Goal: Task Accomplishment & Management: Manage account settings

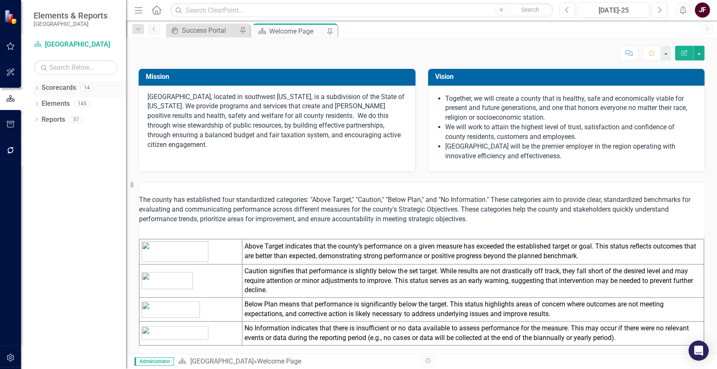
click at [35, 89] on icon "Dropdown" at bounding box center [37, 89] width 6 height 5
click at [44, 104] on icon "Dropdown" at bounding box center [41, 103] width 6 height 5
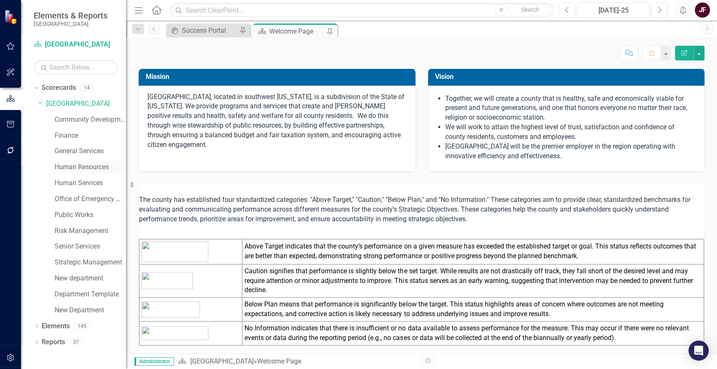
click at [68, 163] on link "Human Resources" at bounding box center [90, 168] width 71 height 10
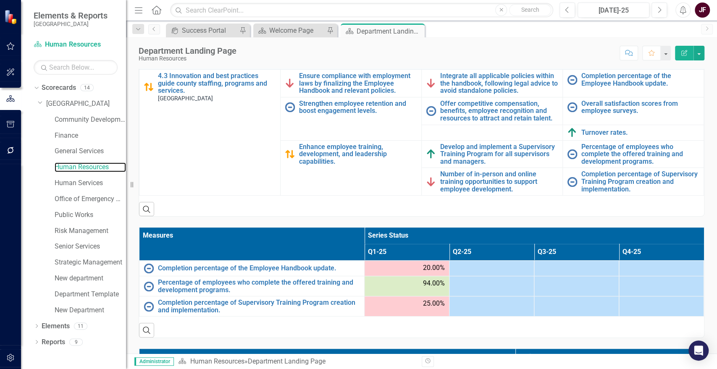
scroll to position [320, 0]
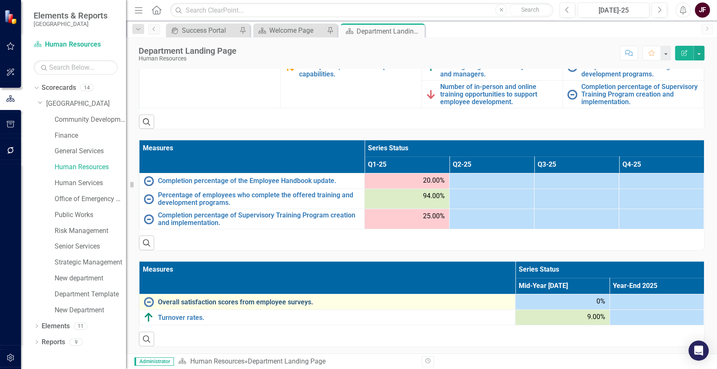
click at [189, 300] on link "Overall satisfaction scores from employee surveys." at bounding box center [334, 303] width 353 height 8
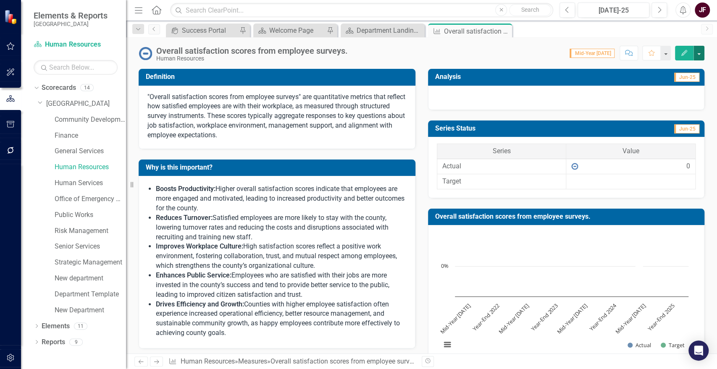
click at [703, 50] on button "button" at bounding box center [698, 53] width 11 height 15
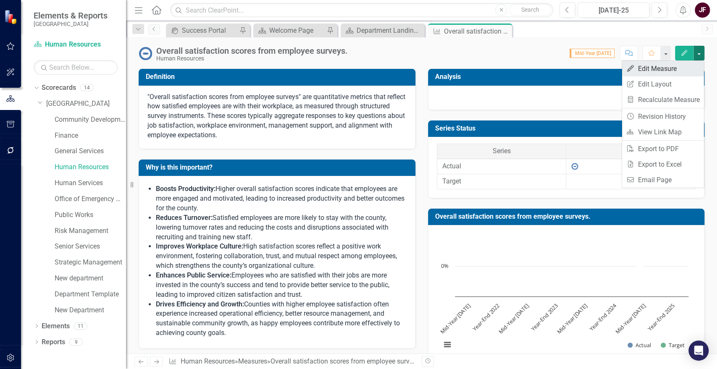
click at [677, 68] on link "Edit Edit Measure" at bounding box center [663, 69] width 82 height 16
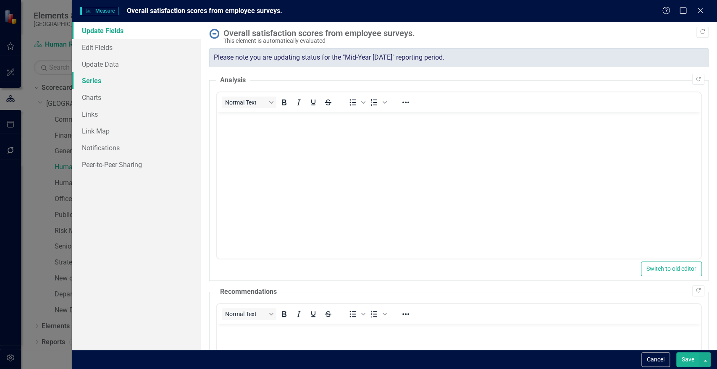
click at [97, 84] on link "Series" at bounding box center [136, 80] width 129 height 17
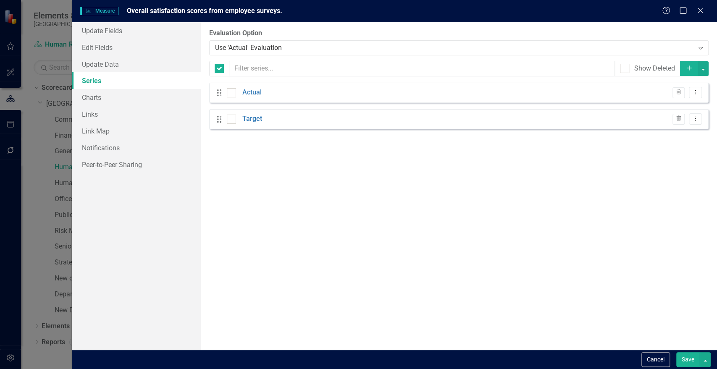
checkbox input "false"
click at [113, 50] on link "Edit Fields" at bounding box center [136, 47] width 129 height 17
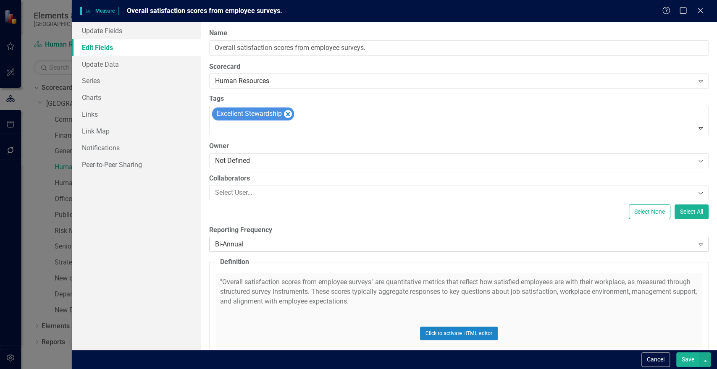
click at [245, 244] on div "Bi-Annual" at bounding box center [454, 245] width 479 height 10
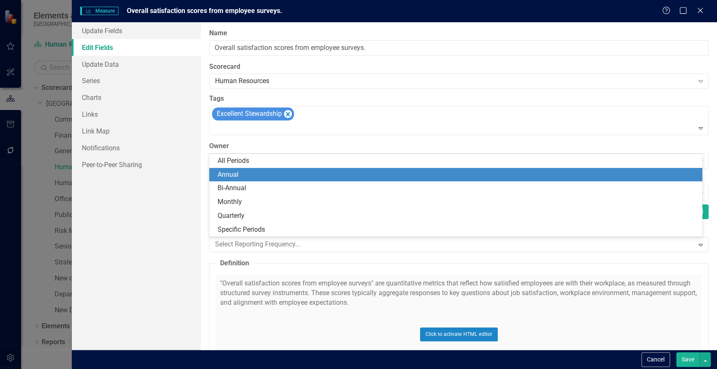
click at [243, 173] on div "Annual" at bounding box center [458, 175] width 480 height 10
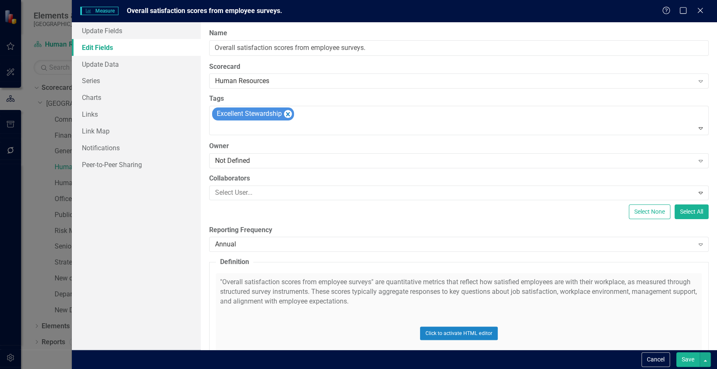
click at [689, 359] on button "Save" at bounding box center [688, 359] width 24 height 15
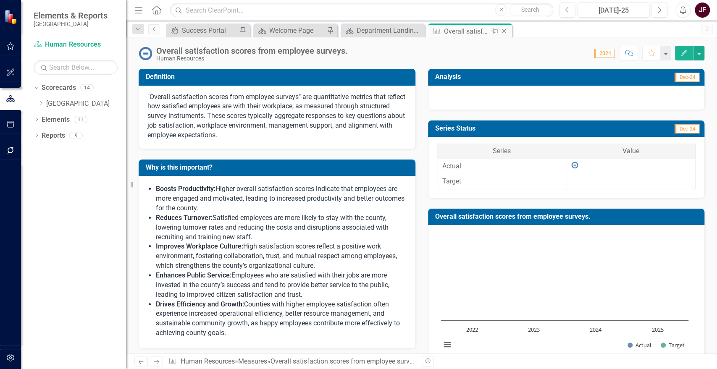
click at [504, 33] on icon "Close" at bounding box center [504, 31] width 8 height 7
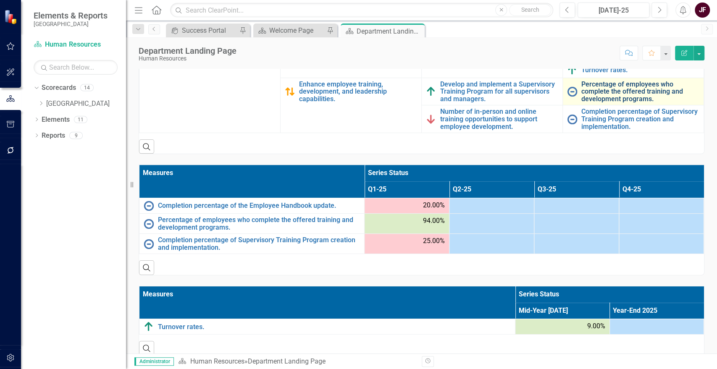
scroll to position [305, 0]
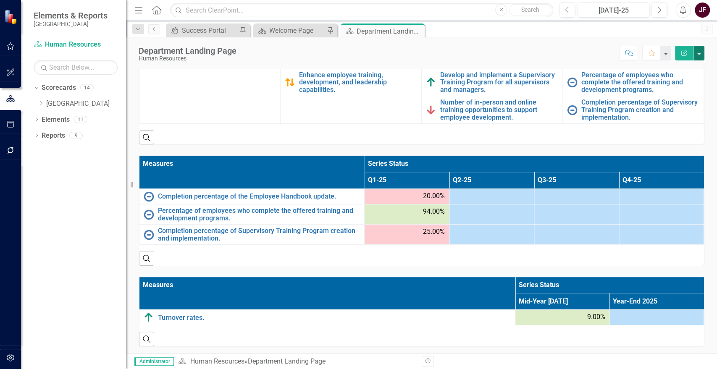
click at [697, 56] on button "button" at bounding box center [698, 53] width 11 height 15
click at [661, 84] on link "Edit Report Edit Layout" at bounding box center [670, 84] width 68 height 16
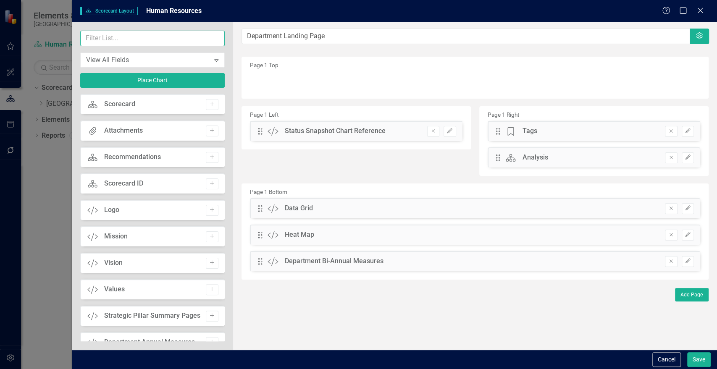
click at [94, 37] on input "text" at bounding box center [152, 39] width 144 height 16
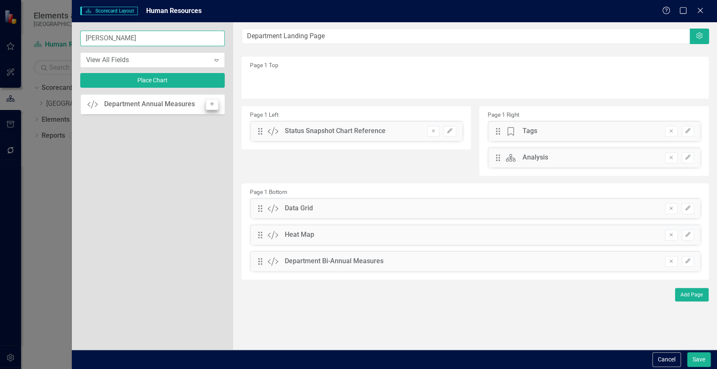
type input "[PERSON_NAME]"
click at [211, 103] on icon "Add" at bounding box center [212, 104] width 6 height 5
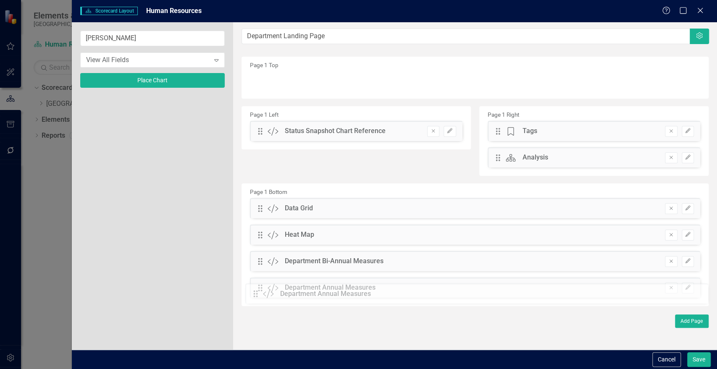
drag, startPoint x: 260, startPoint y: 79, endPoint x: 262, endPoint y: 291, distance: 212.5
click at [696, 358] on button "Save" at bounding box center [699, 359] width 24 height 15
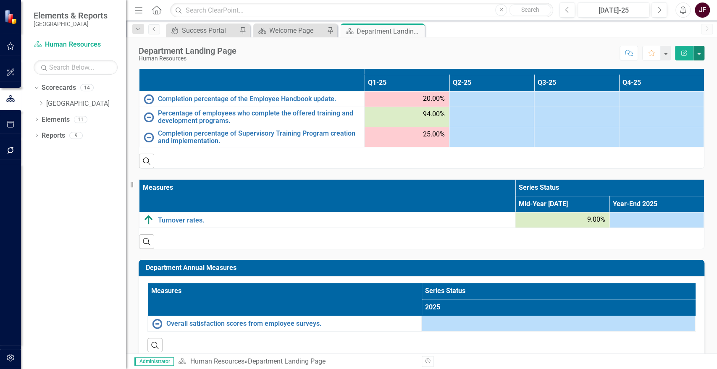
scroll to position [417, 0]
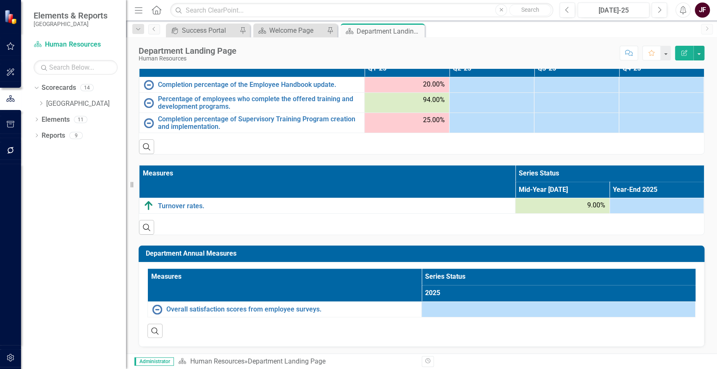
click at [690, 250] on h3 "Department Annual Measures" at bounding box center [423, 254] width 554 height 8
click at [702, 55] on button "button" at bounding box center [698, 53] width 11 height 15
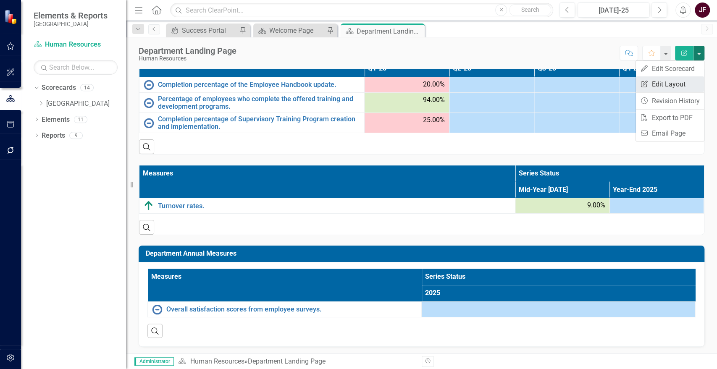
click at [683, 80] on link "Edit Report Edit Layout" at bounding box center [670, 84] width 68 height 16
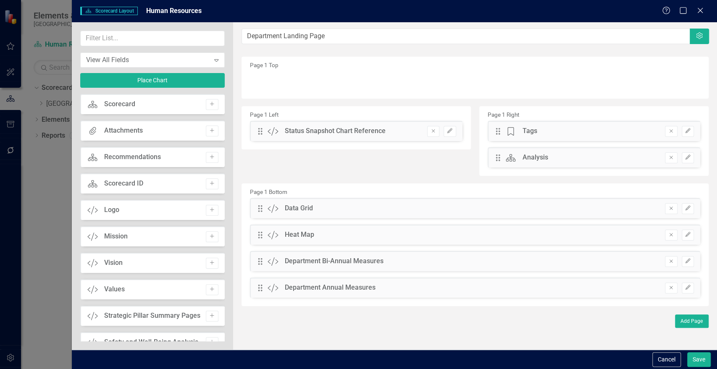
click at [360, 291] on div "Department Annual Measures" at bounding box center [330, 288] width 91 height 10
click at [685, 288] on icon "button" at bounding box center [687, 287] width 5 height 5
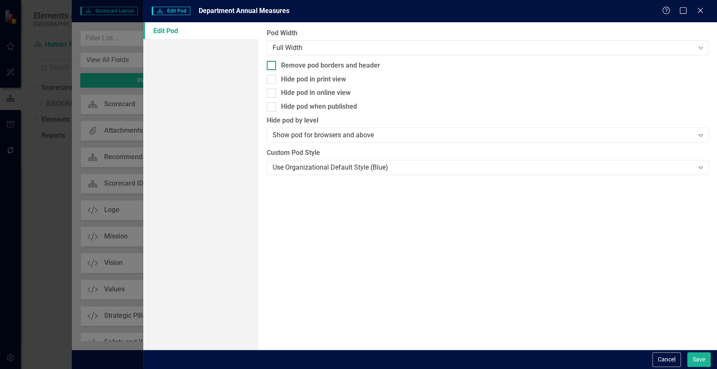
click at [313, 61] on div "Remove pod borders and header" at bounding box center [330, 66] width 99 height 10
click at [272, 61] on input "Remove pod borders and header" at bounding box center [269, 63] width 5 height 5
checkbox input "true"
click at [700, 360] on button "Save" at bounding box center [699, 359] width 24 height 15
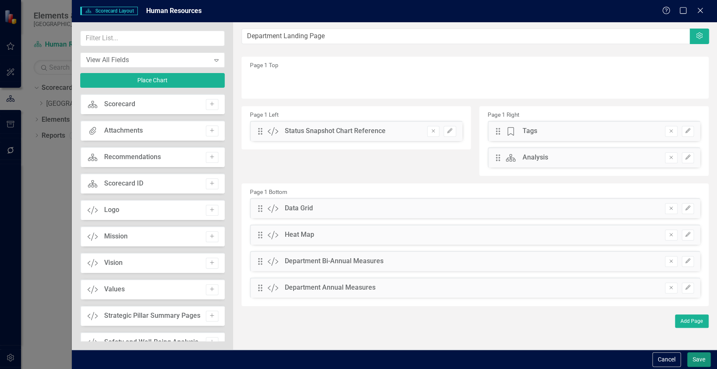
click at [697, 358] on button "Save" at bounding box center [699, 359] width 24 height 15
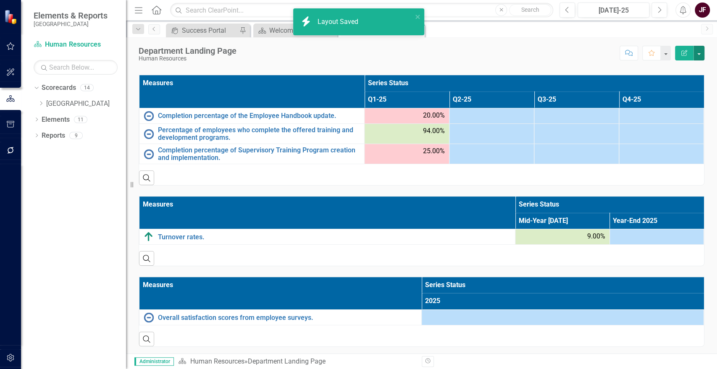
scroll to position [385, 0]
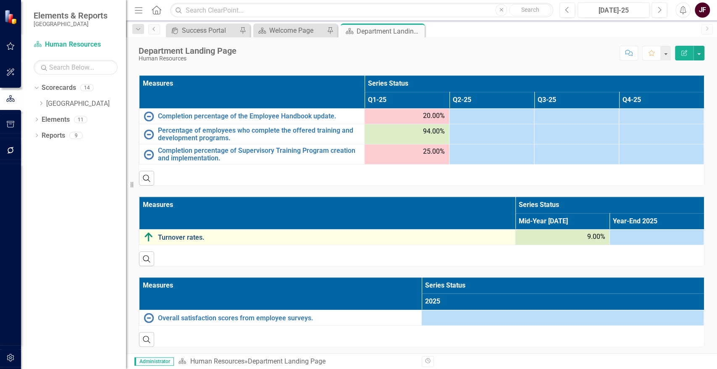
click at [175, 238] on link "Turnover rates." at bounding box center [334, 238] width 353 height 8
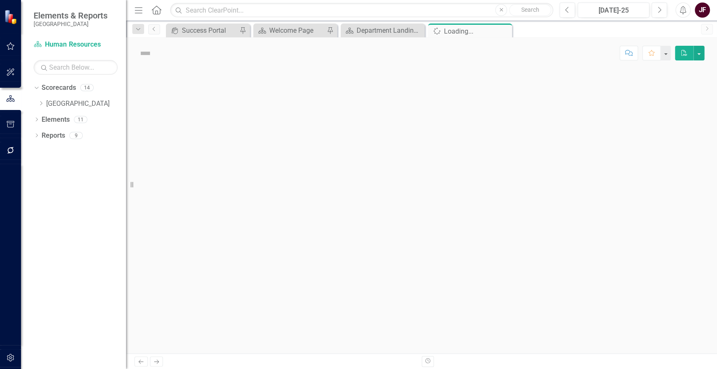
click at [175, 238] on div at bounding box center [421, 211] width 591 height 285
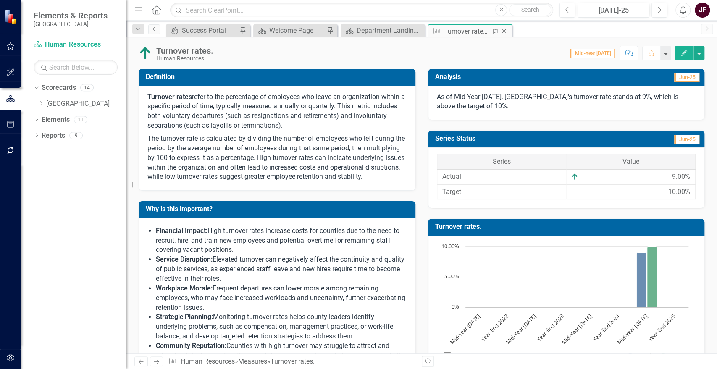
click at [504, 29] on icon "Close" at bounding box center [504, 31] width 8 height 7
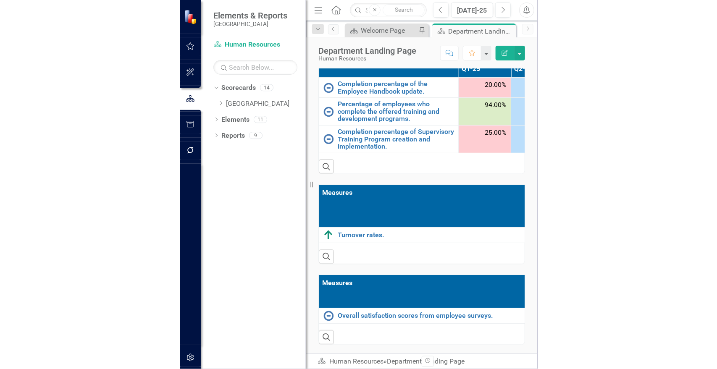
scroll to position [385, 0]
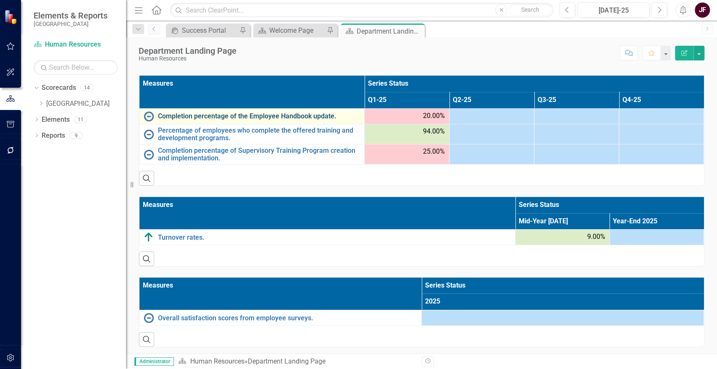
click at [199, 113] on link "Completion percentage of the Employee Handbook update." at bounding box center [259, 117] width 202 height 8
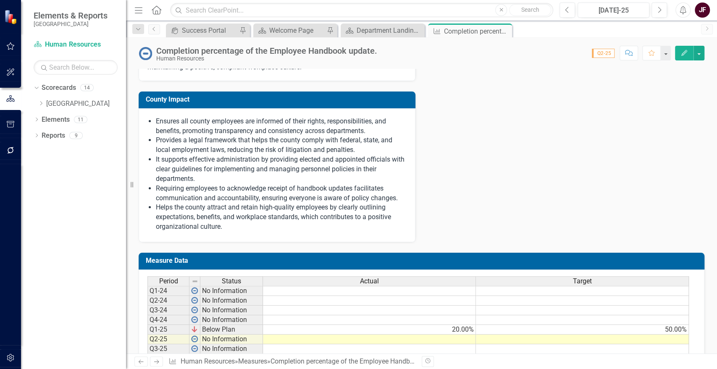
scroll to position [413, 0]
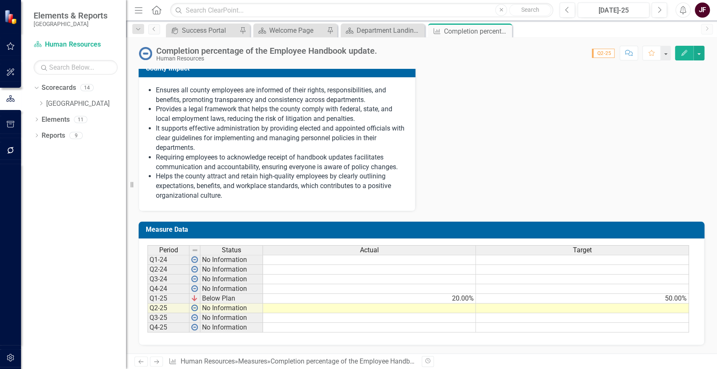
click at [443, 308] on td at bounding box center [369, 309] width 213 height 10
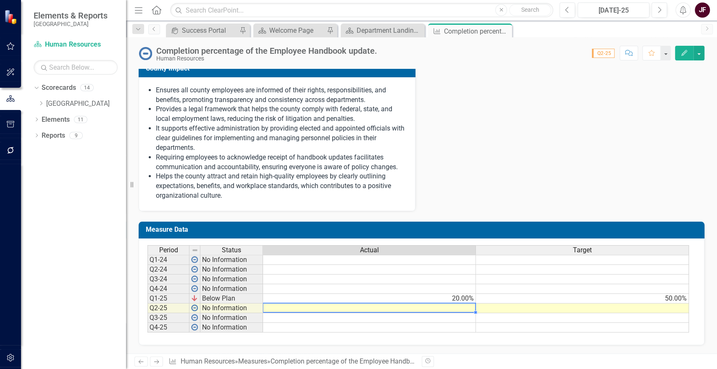
click at [443, 308] on td at bounding box center [369, 309] width 213 height 10
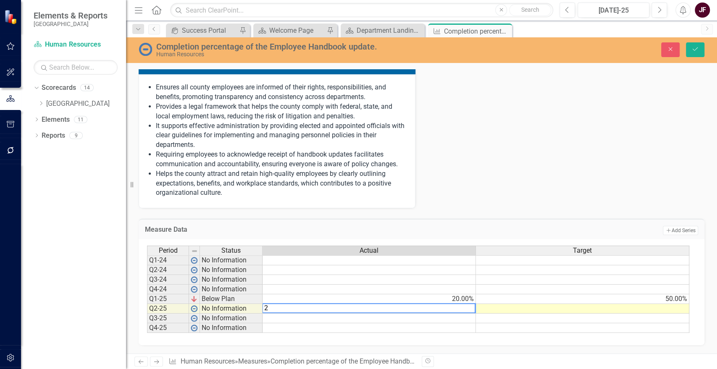
type textarea "25"
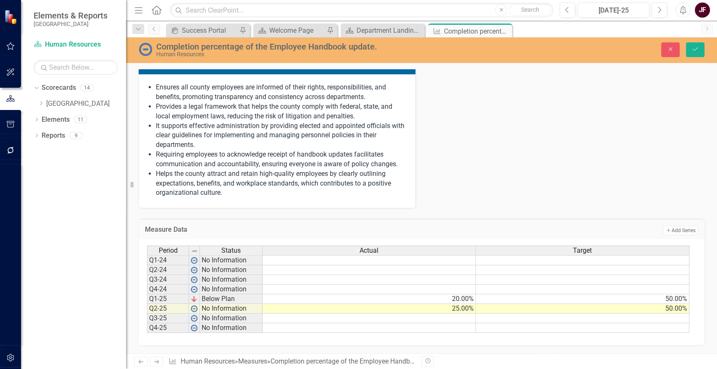
click at [671, 300] on td "50.00%" at bounding box center [582, 299] width 213 height 10
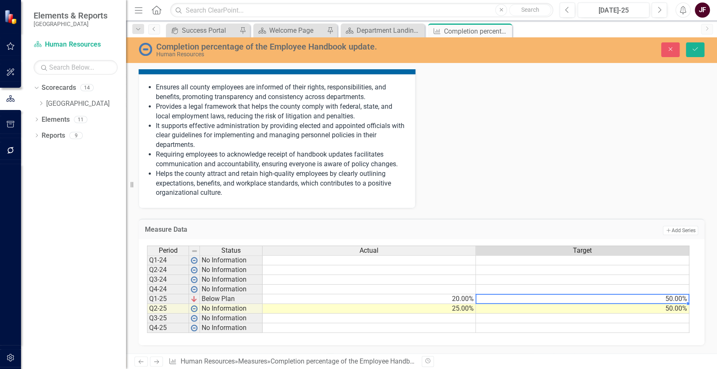
click at [671, 300] on td "50.00%" at bounding box center [582, 299] width 213 height 10
click at [670, 300] on td "50.00%" at bounding box center [582, 299] width 213 height 10
type textarea "5"
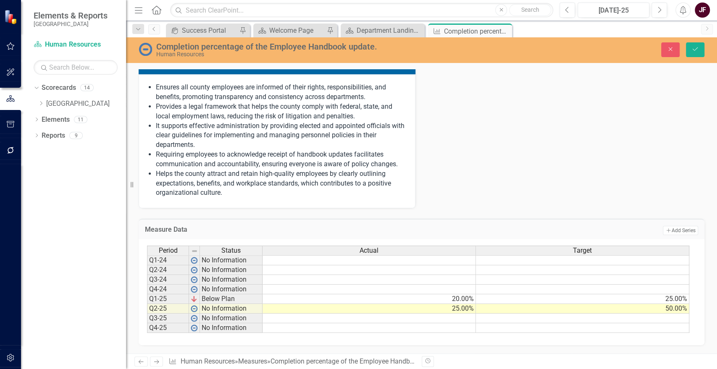
click at [672, 312] on td "50.00%" at bounding box center [582, 309] width 213 height 10
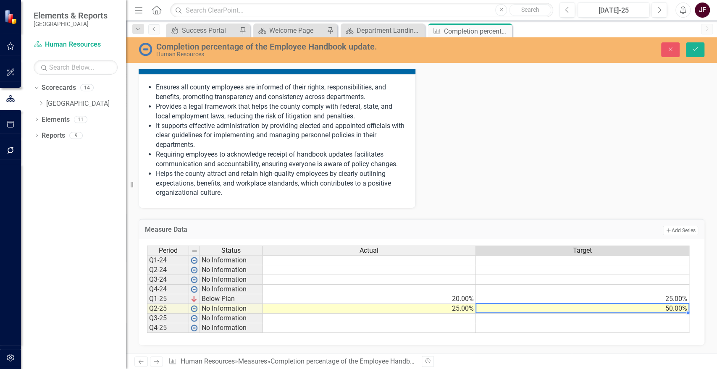
click at [672, 312] on td "50.00%" at bounding box center [582, 309] width 213 height 10
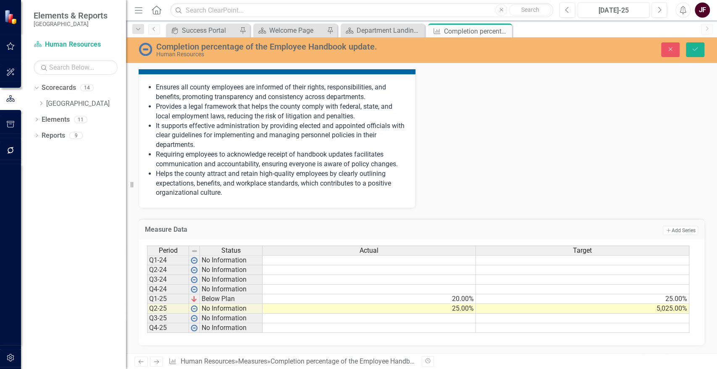
click at [672, 312] on td "5,025.00%" at bounding box center [582, 309] width 213 height 10
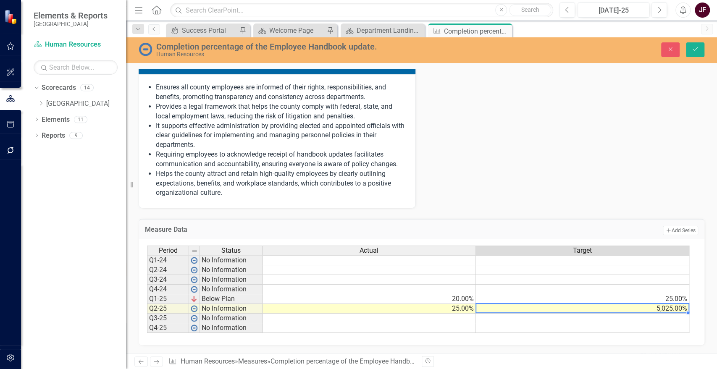
click at [672, 312] on td "5,025.00%" at bounding box center [582, 309] width 213 height 10
click at [484, 313] on textarea "5025" at bounding box center [582, 308] width 214 height 10
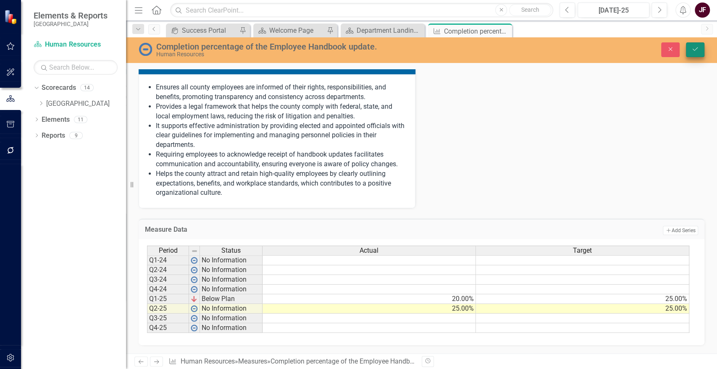
type textarea "25"
click at [699, 53] on button "Save" at bounding box center [695, 49] width 18 height 15
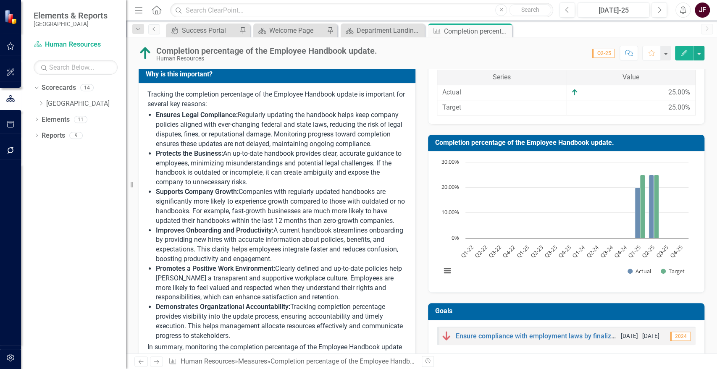
scroll to position [0, 0]
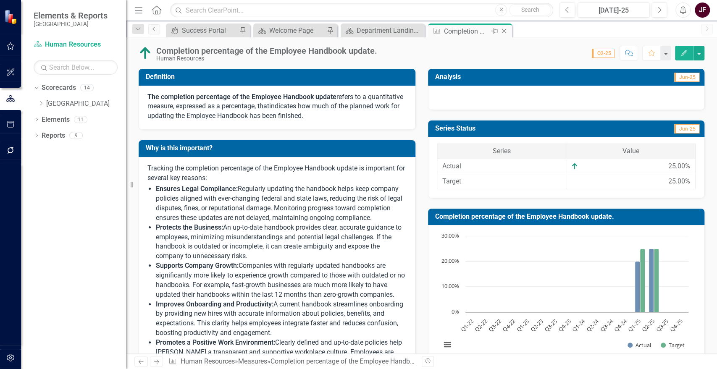
click at [505, 33] on icon "Close" at bounding box center [504, 31] width 8 height 7
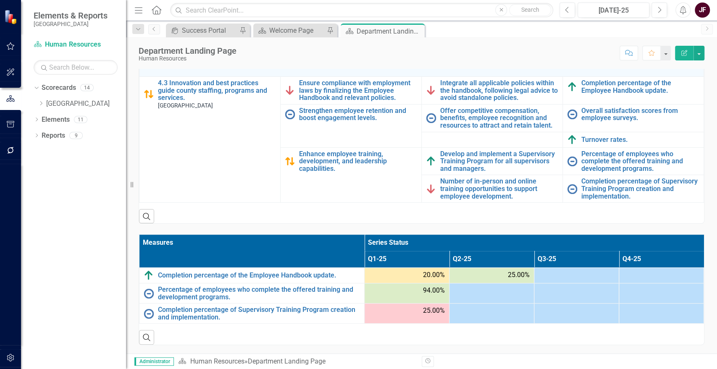
scroll to position [233, 0]
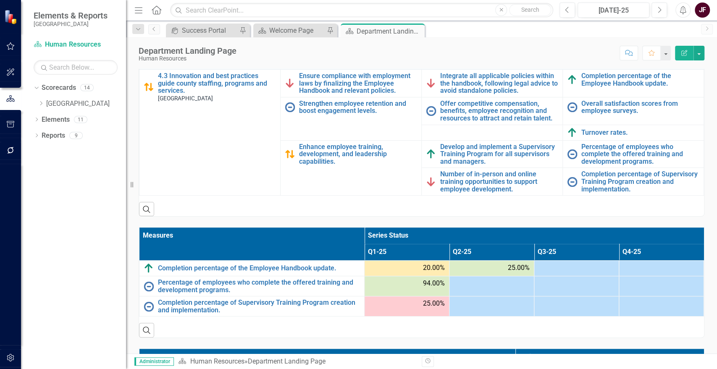
click at [486, 281] on div at bounding box center [492, 284] width 76 height 10
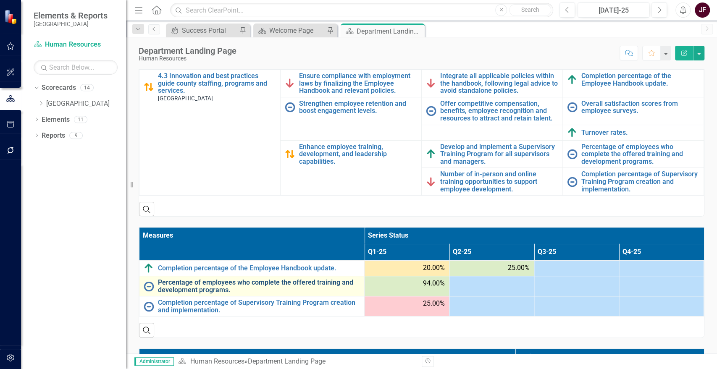
click at [223, 288] on link "Percentage of employees who complete the offered training and development progr…" at bounding box center [259, 286] width 202 height 15
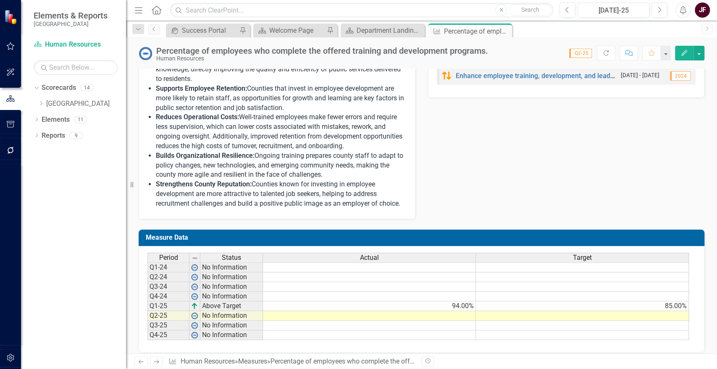
scroll to position [358, 0]
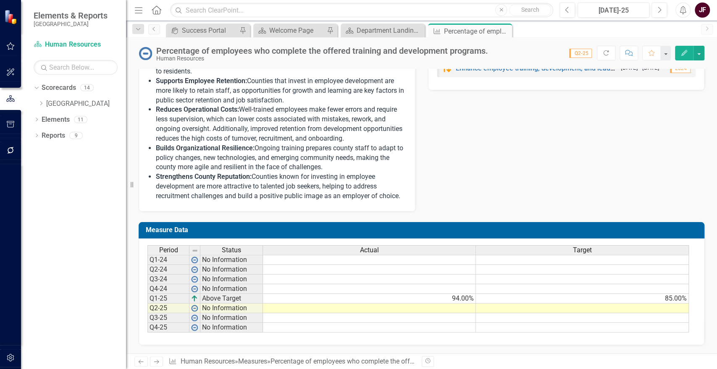
click at [443, 309] on td at bounding box center [369, 309] width 213 height 10
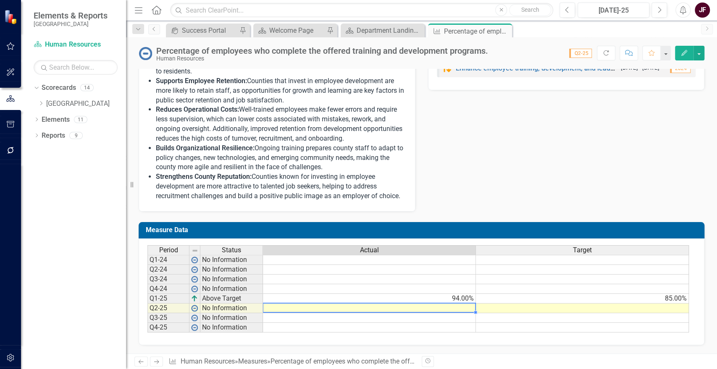
type textarea "0"
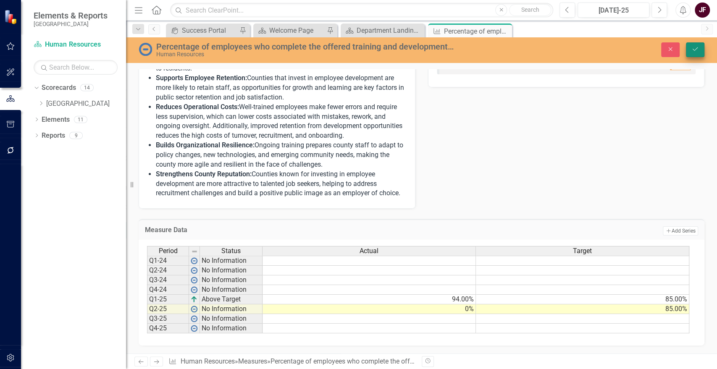
type textarea "85"
click at [692, 50] on icon "Save" at bounding box center [695, 49] width 8 height 6
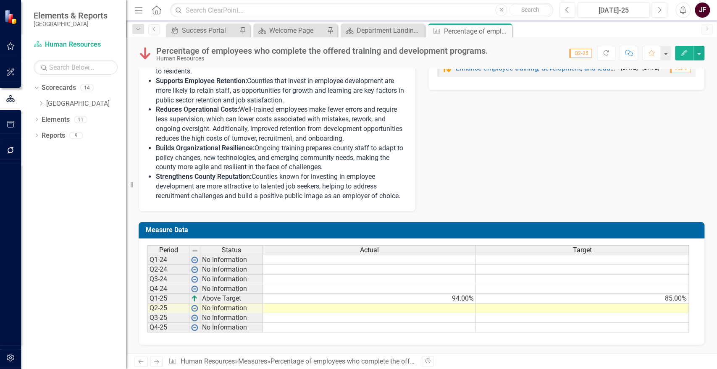
click at [448, 311] on td at bounding box center [369, 309] width 213 height 10
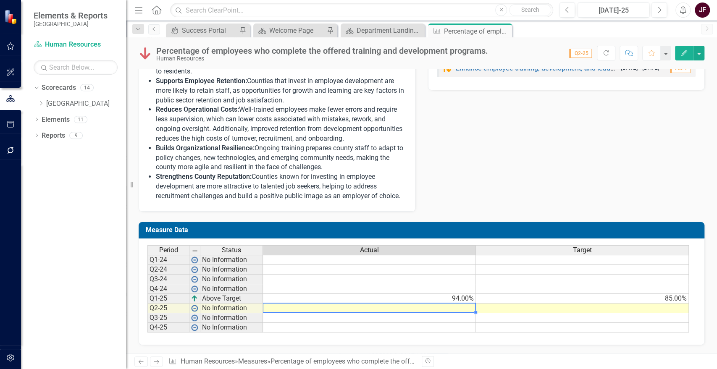
type textarea "0"
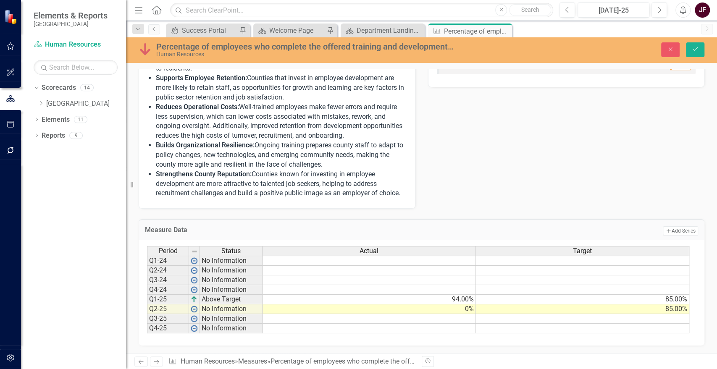
type textarea "85"
click at [693, 48] on icon "Save" at bounding box center [695, 49] width 8 height 6
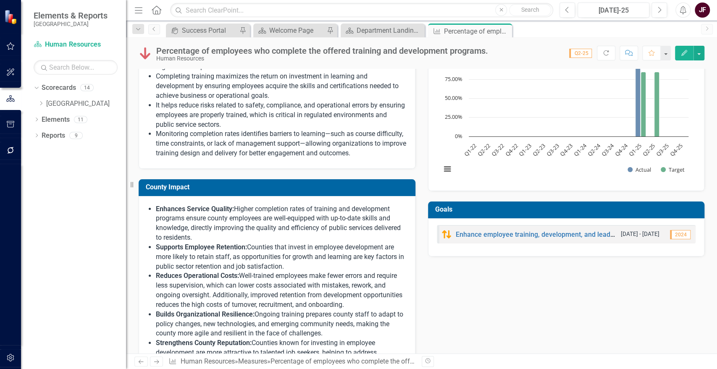
scroll to position [0, 0]
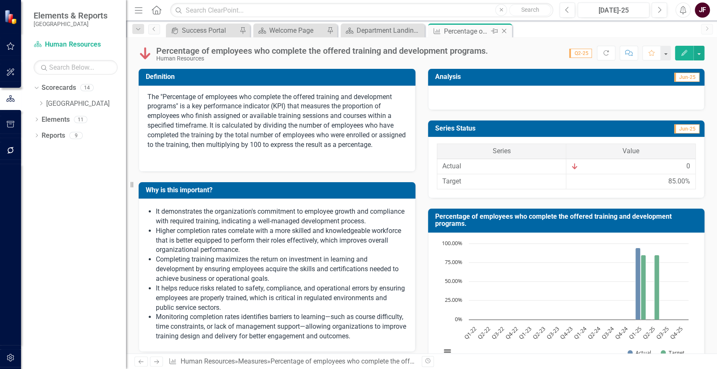
click at [503, 30] on icon at bounding box center [504, 31] width 5 height 5
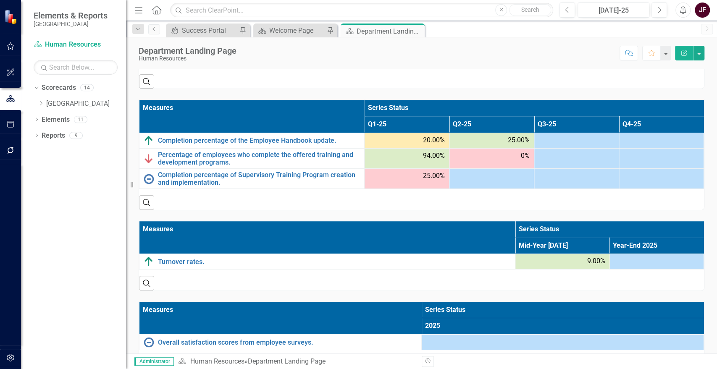
scroll to position [373, 0]
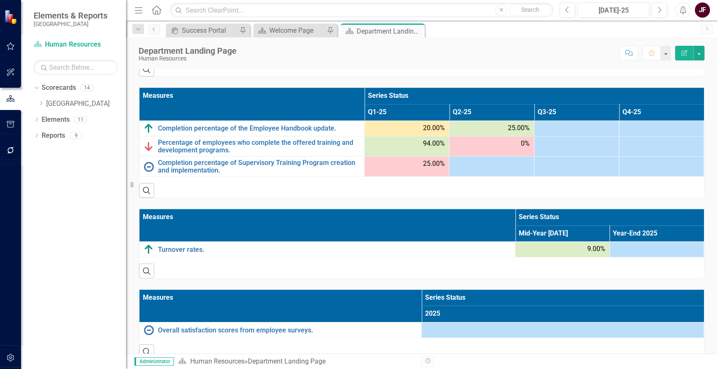
click at [504, 167] on div at bounding box center [492, 164] width 76 height 10
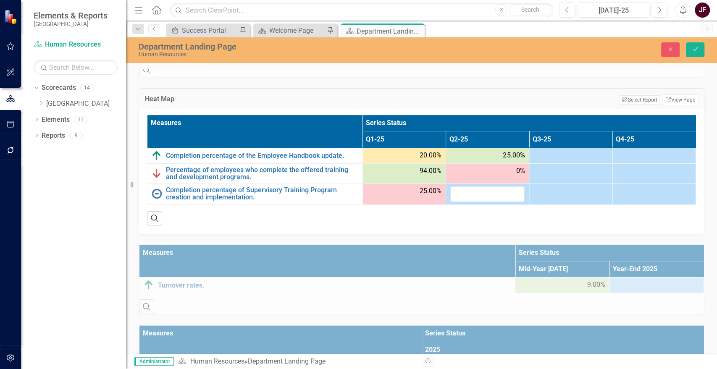
click at [504, 167] on div "0%" at bounding box center [487, 171] width 74 height 10
click at [493, 188] on input "number" at bounding box center [487, 194] width 74 height 16
type input "25"
click at [692, 48] on icon "Save" at bounding box center [695, 49] width 8 height 6
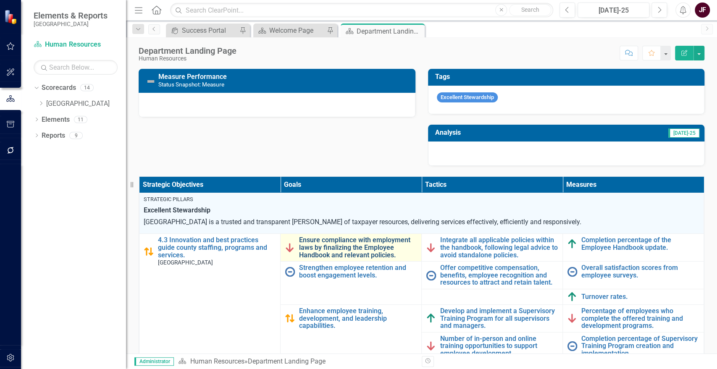
scroll to position [316, 0]
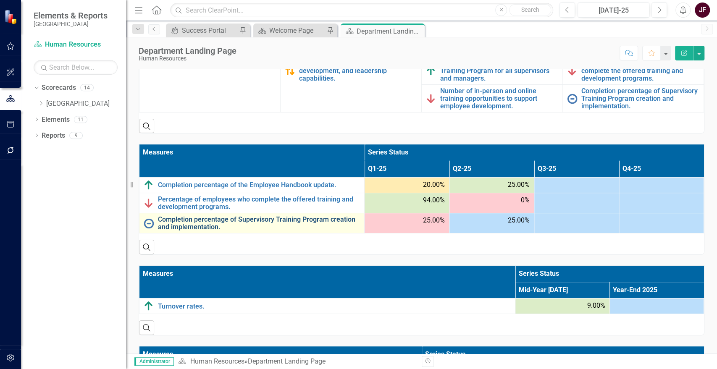
click at [253, 216] on link "Completion percentage of Supervisory Training Program creation and implementati…" at bounding box center [259, 223] width 202 height 15
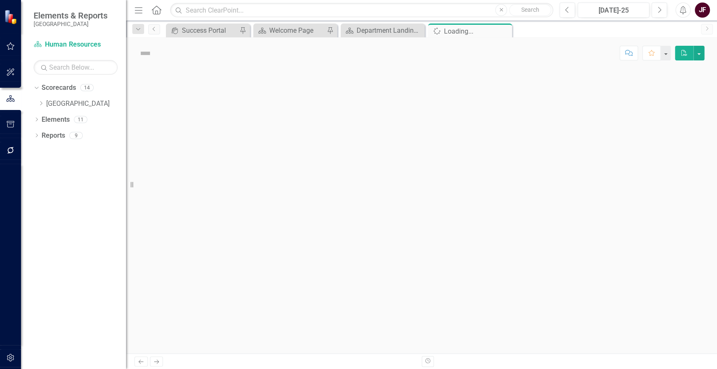
click at [253, 155] on div at bounding box center [421, 211] width 591 height 285
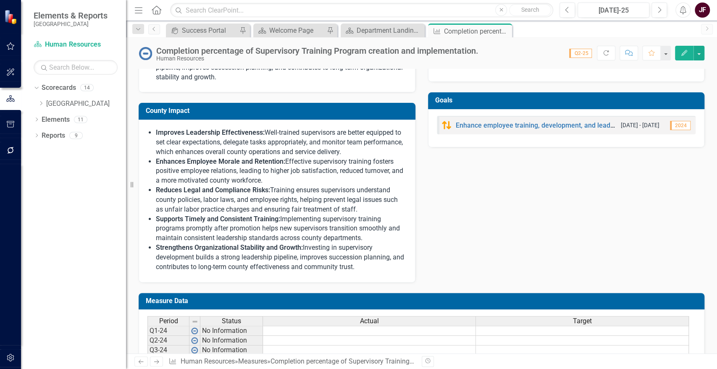
scroll to position [365, 0]
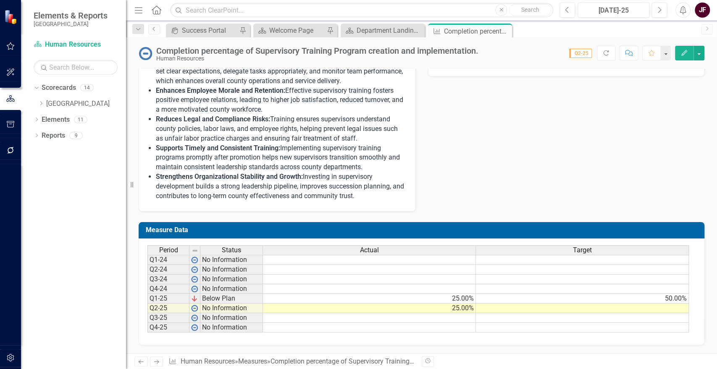
click at [651, 307] on td at bounding box center [582, 309] width 213 height 10
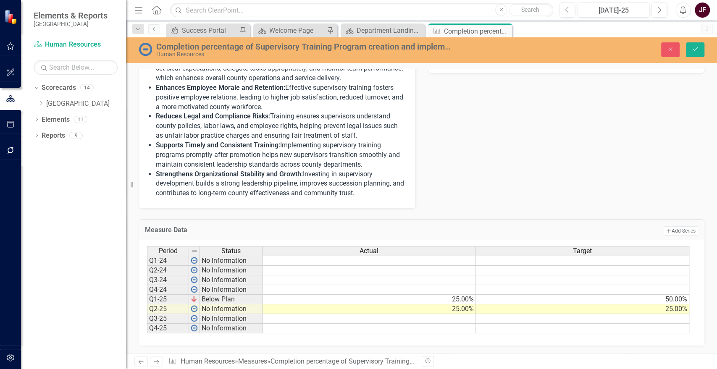
click at [662, 302] on td "50.00%" at bounding box center [582, 300] width 213 height 10
type textarea "25"
click at [698, 52] on icon "Save" at bounding box center [695, 49] width 8 height 6
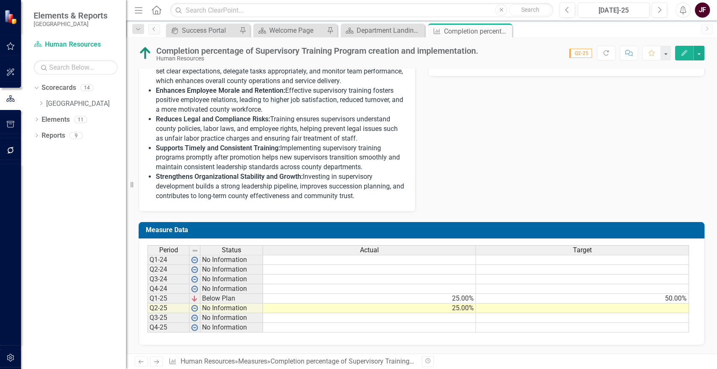
click at [677, 296] on td "50.00%" at bounding box center [582, 299] width 213 height 10
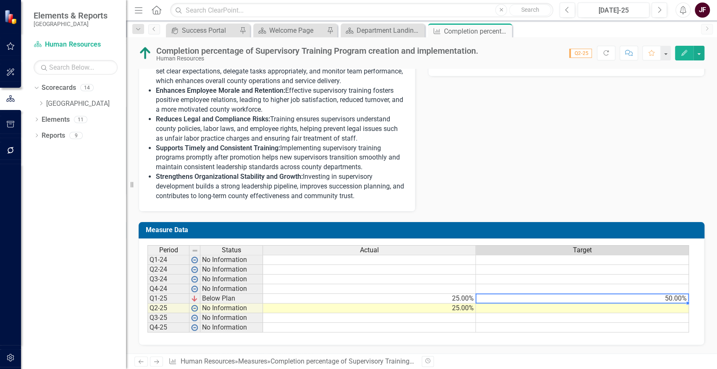
click at [677, 296] on td "50.00%" at bounding box center [582, 299] width 213 height 10
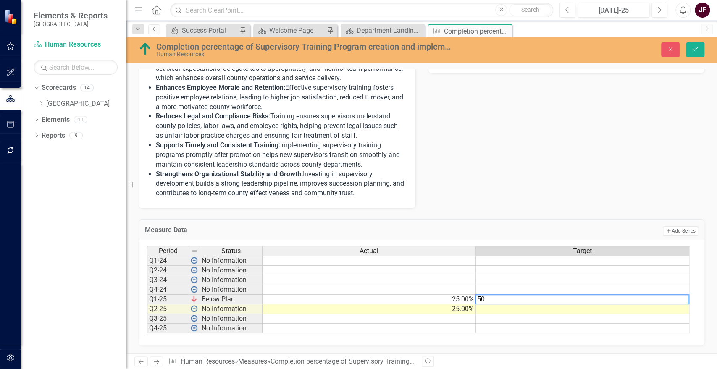
type textarea "5"
type textarea "25"
click at [662, 312] on td at bounding box center [582, 309] width 213 height 10
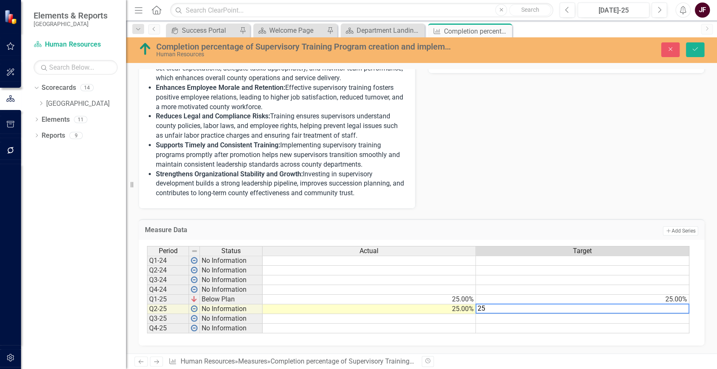
type textarea "25"
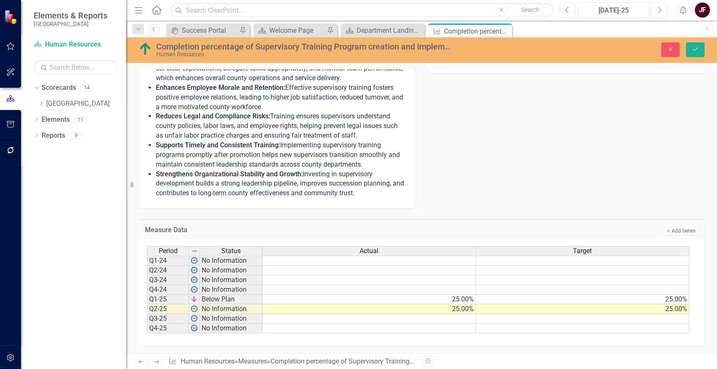
click at [692, 50] on icon "Save" at bounding box center [695, 49] width 8 height 6
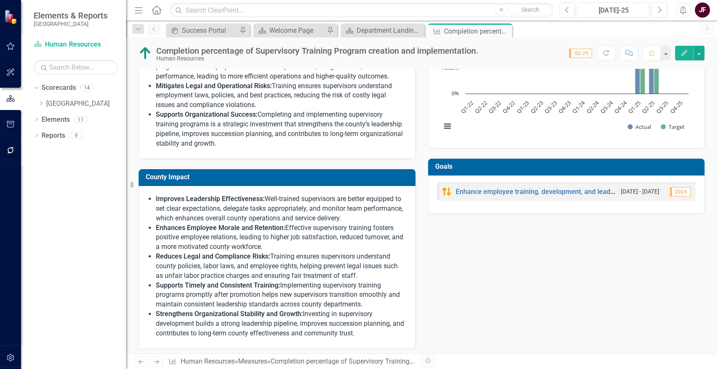
scroll to position [0, 0]
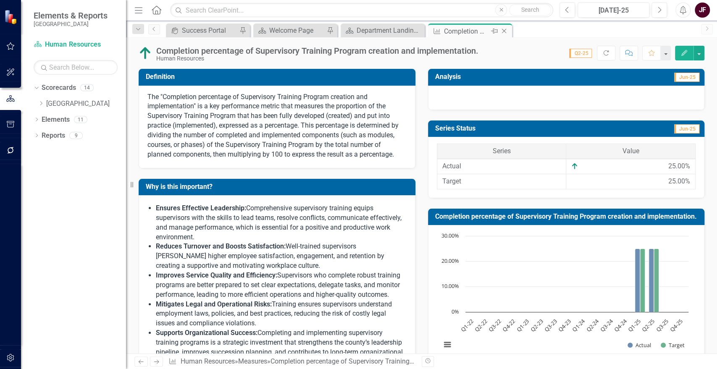
click at [504, 32] on icon "Close" at bounding box center [504, 31] width 8 height 7
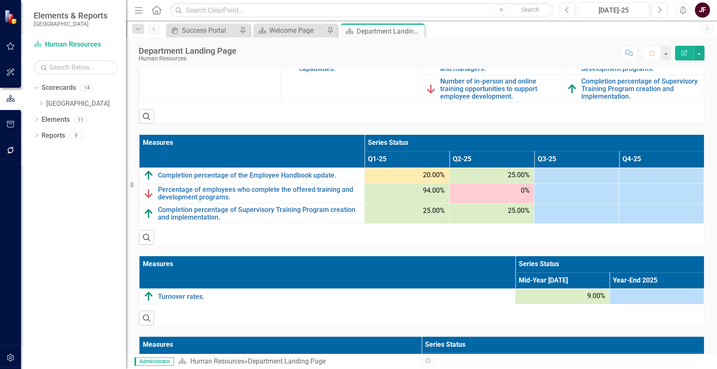
scroll to position [326, 0]
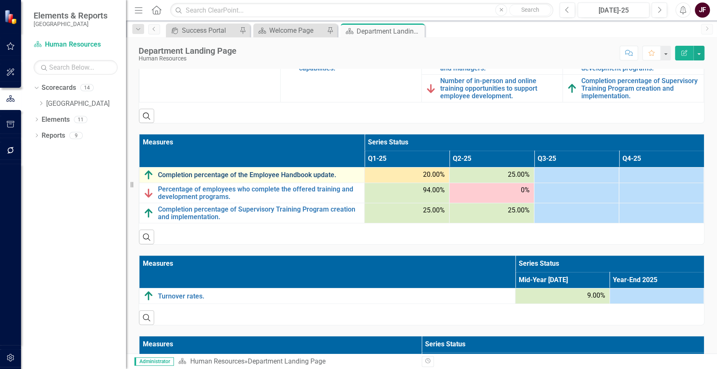
click at [177, 176] on link "Completion percentage of the Employee Handbook update." at bounding box center [259, 175] width 202 height 8
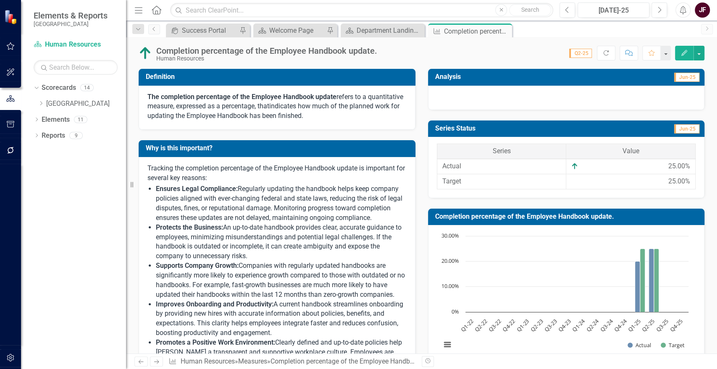
click at [568, 95] on div at bounding box center [566, 98] width 277 height 24
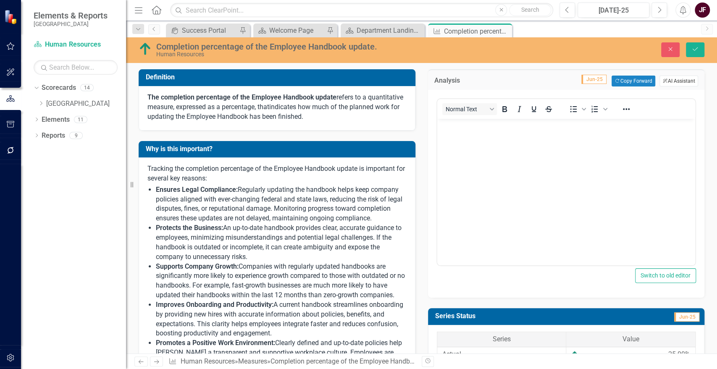
click at [675, 82] on button "ClearPoint AI AI Assistant" at bounding box center [678, 81] width 39 height 11
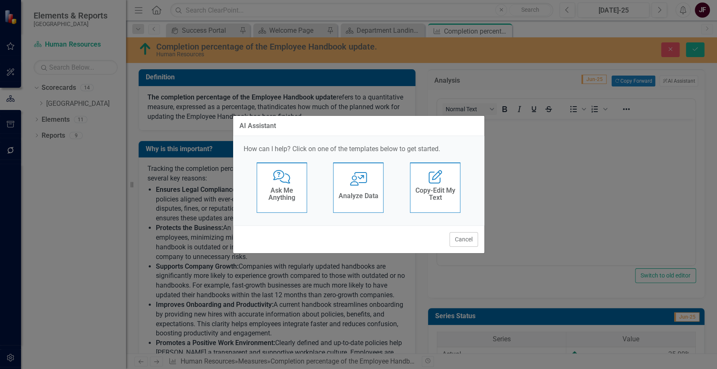
click at [351, 185] on icon at bounding box center [358, 178] width 17 height 13
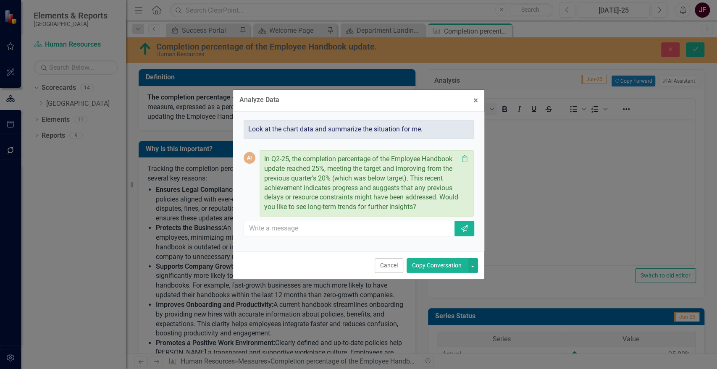
click at [443, 261] on button "Copy Conversation" at bounding box center [437, 265] width 60 height 15
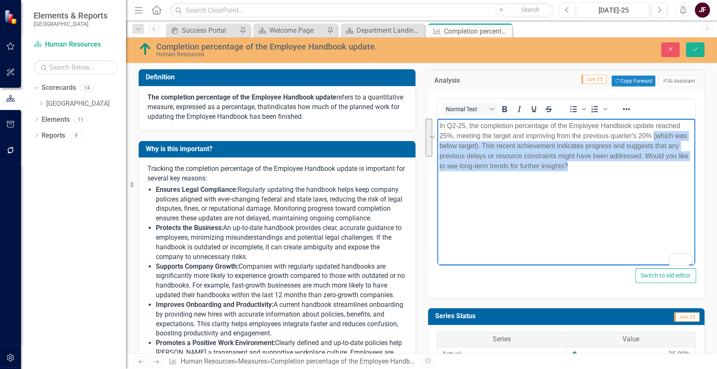
drag, startPoint x: 570, startPoint y: 165, endPoint x: 652, endPoint y: 134, distance: 87.4
click at [652, 134] on p "In Q2-25, the completion percentage of the Employee Handbook update reached 25%…" at bounding box center [566, 146] width 254 height 50
click at [580, 163] on p "In Q2-25, the completion percentage of the Employee Handbook update reached 25%…" at bounding box center [566, 146] width 254 height 50
drag, startPoint x: 572, startPoint y: 168, endPoint x: 477, endPoint y: 147, distance: 96.4
click at [477, 147] on p "In Q2-25, the completion percentage of the Employee Handbook update reached 25%…" at bounding box center [566, 146] width 254 height 50
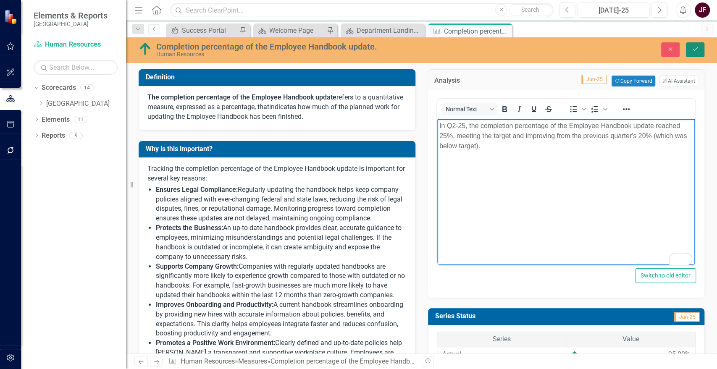
click at [687, 51] on button "Save" at bounding box center [695, 49] width 18 height 15
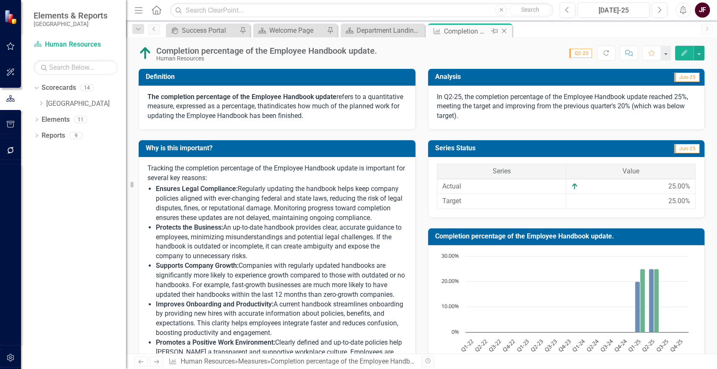
click at [504, 32] on icon at bounding box center [504, 31] width 5 height 5
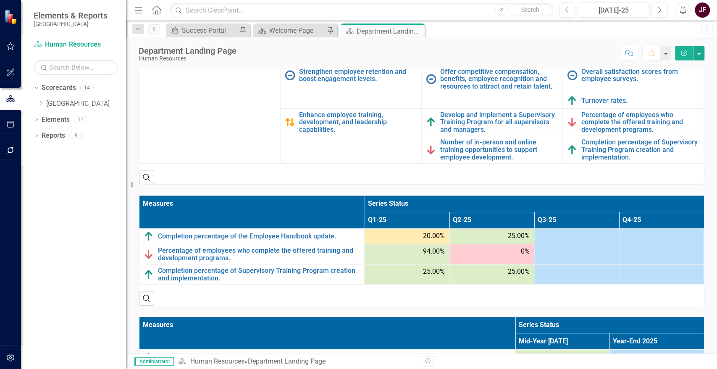
scroll to position [280, 0]
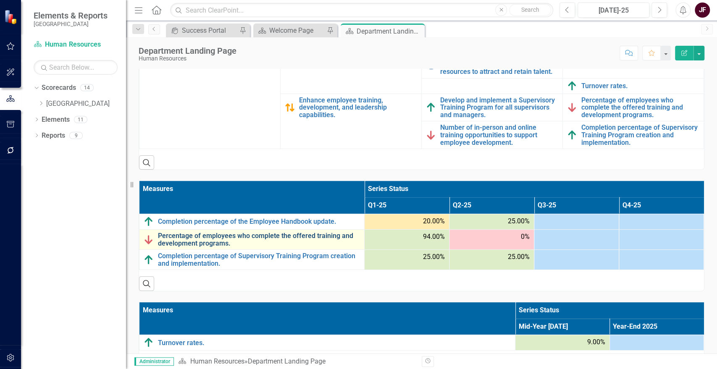
click at [168, 238] on link "Percentage of employees who complete the offered training and development progr…" at bounding box center [259, 239] width 202 height 15
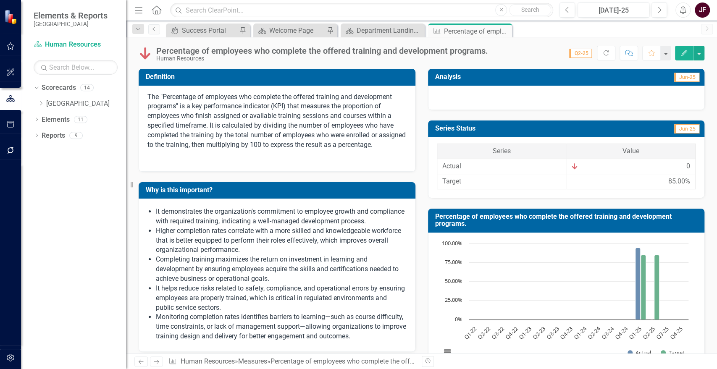
click at [561, 95] on div at bounding box center [566, 98] width 277 height 24
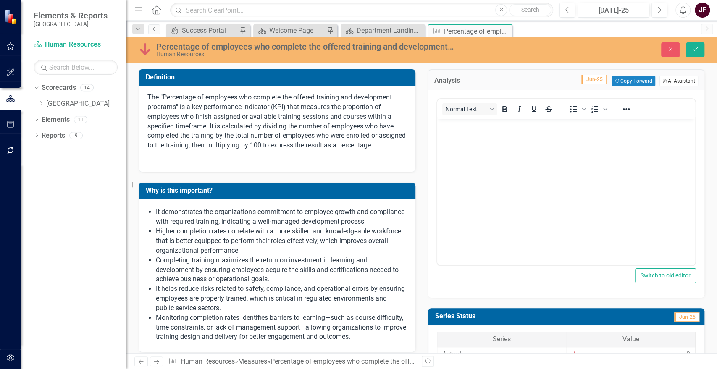
click at [666, 80] on button "ClearPoint AI AI Assistant" at bounding box center [678, 81] width 39 height 11
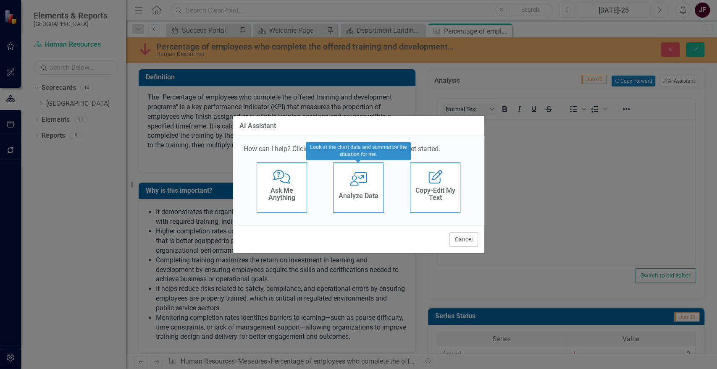
click at [357, 184] on icon "User with Chart" at bounding box center [358, 178] width 17 height 13
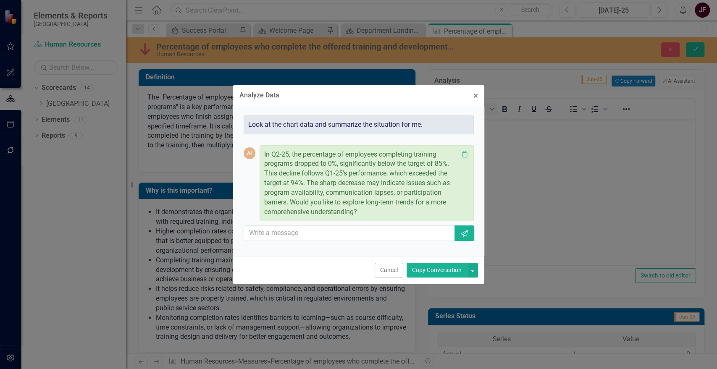
click at [419, 270] on button "Copy Conversation" at bounding box center [437, 270] width 60 height 15
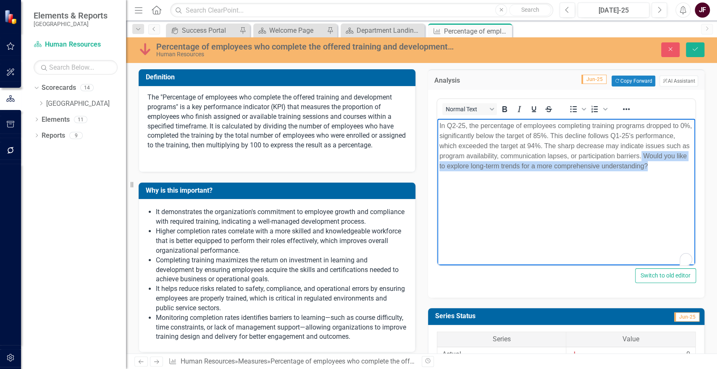
drag, startPoint x: 641, startPoint y: 155, endPoint x: 646, endPoint y: 165, distance: 11.3
click at [646, 165] on p "In Q2-25, the percentage of employees completing training programs dropped to 0…" at bounding box center [566, 146] width 254 height 50
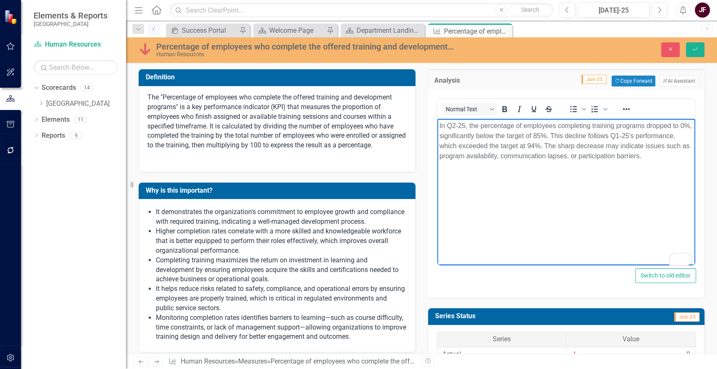
click at [617, 198] on body "In Q2-25, the percentage of employees completing training programs dropped to 0…" at bounding box center [566, 182] width 258 height 126
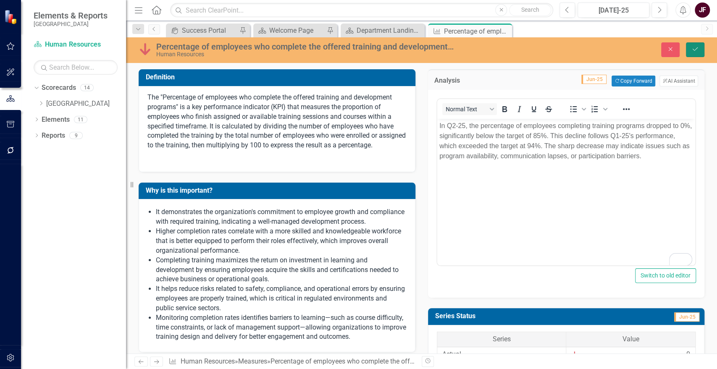
click at [698, 52] on button "Save" at bounding box center [695, 49] width 18 height 15
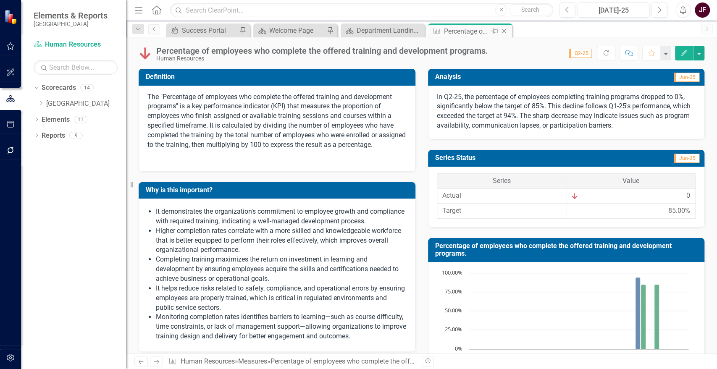
click at [504, 29] on icon "Close" at bounding box center [504, 31] width 8 height 7
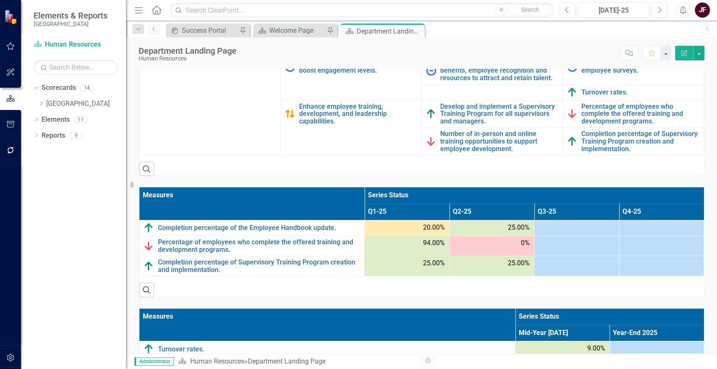
scroll to position [280, 0]
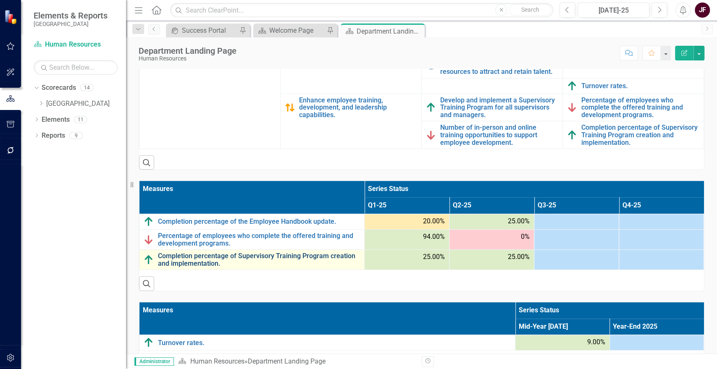
click at [204, 257] on link "Completion percentage of Supervisory Training Program creation and implementati…" at bounding box center [259, 259] width 202 height 15
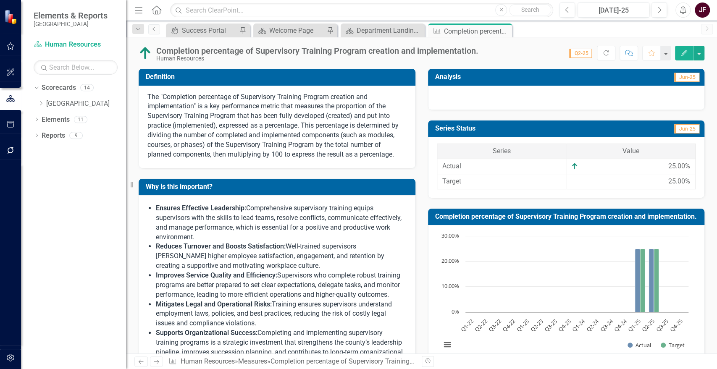
click at [567, 90] on div at bounding box center [566, 98] width 277 height 24
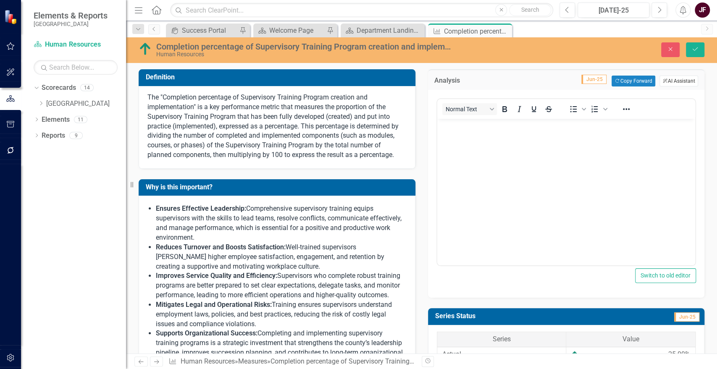
click at [665, 84] on button "ClearPoint AI AI Assistant" at bounding box center [678, 81] width 39 height 11
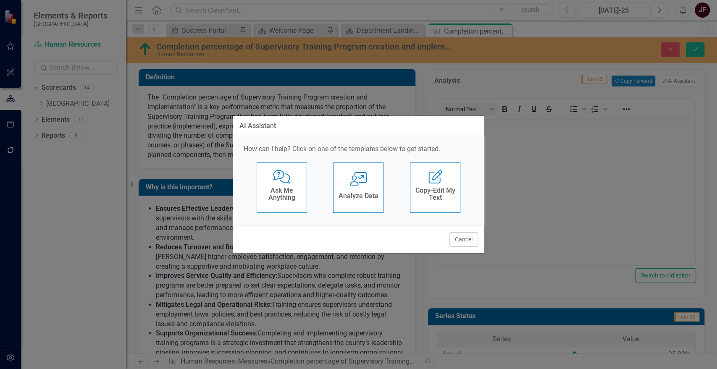
click at [357, 194] on h4 "Analyze Data" at bounding box center [358, 196] width 40 height 8
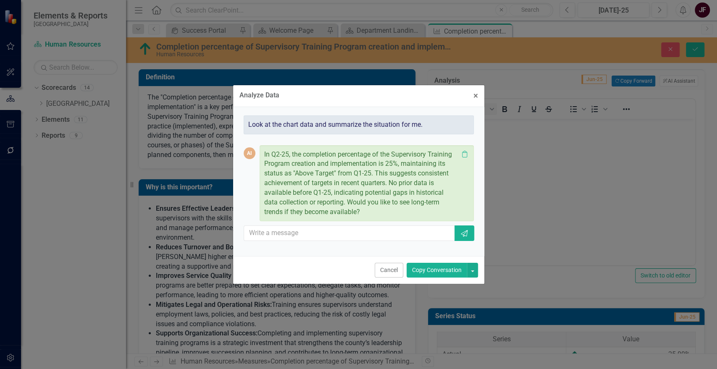
click at [440, 274] on button "Copy Conversation" at bounding box center [437, 270] width 60 height 15
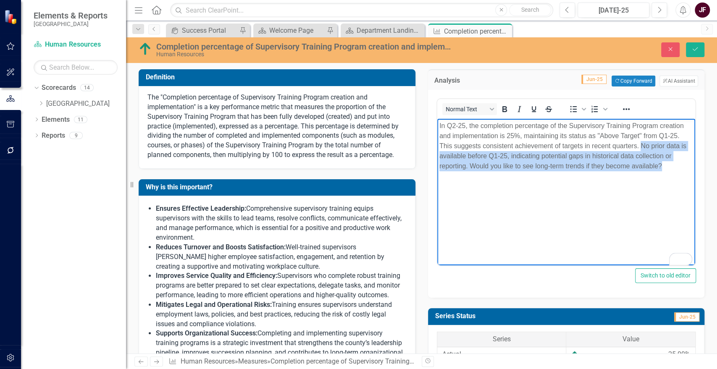
drag, startPoint x: 663, startPoint y: 168, endPoint x: 642, endPoint y: 147, distance: 30.3
click at [642, 147] on p "In Q2-25, the completion percentage of the Supervisory Training Program creatio…" at bounding box center [566, 146] width 254 height 50
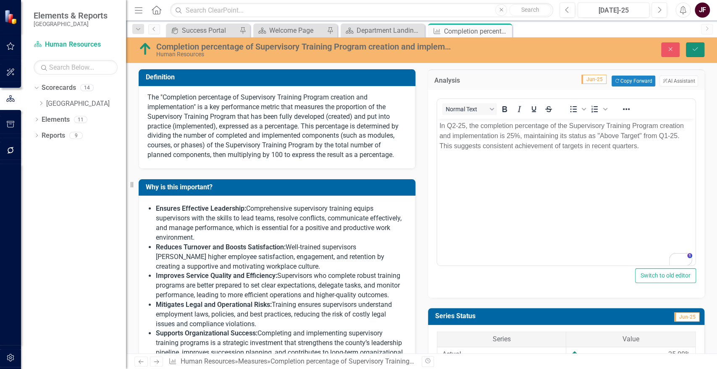
click at [698, 50] on icon "Save" at bounding box center [695, 49] width 8 height 6
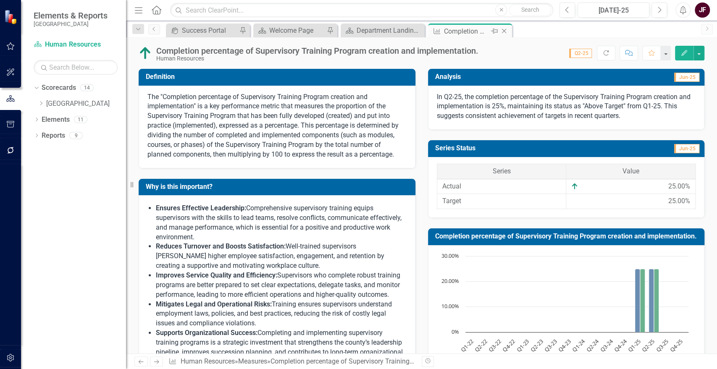
click at [504, 30] on icon at bounding box center [504, 31] width 5 height 5
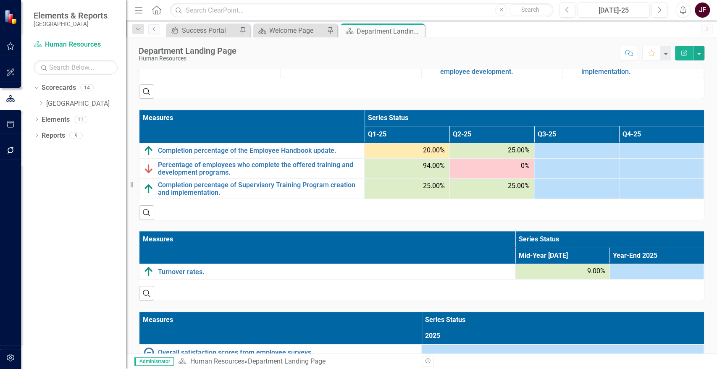
scroll to position [373, 0]
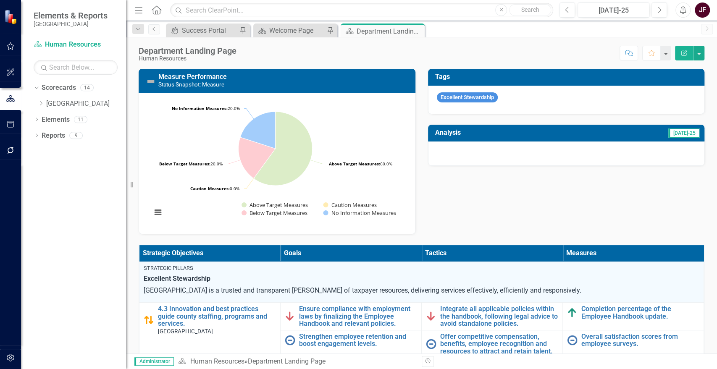
scroll to position [373, 0]
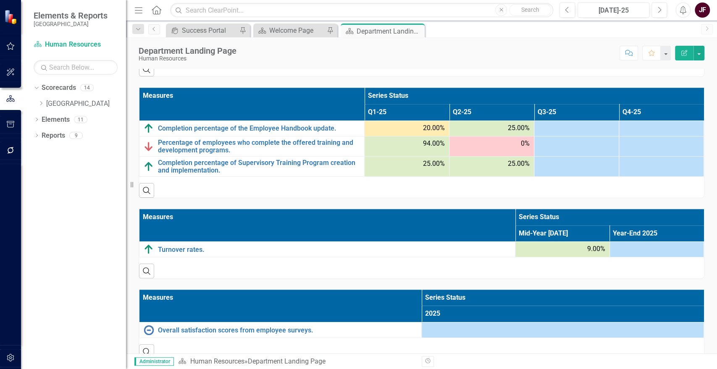
click at [484, 48] on div "Score: N/A Jul-25 Completed Comment Favorite Edit Report" at bounding box center [473, 53] width 464 height 14
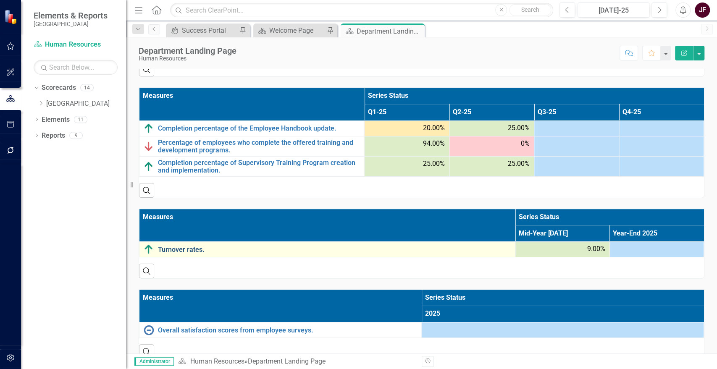
click at [178, 250] on link "Turnover rates." at bounding box center [334, 250] width 353 height 8
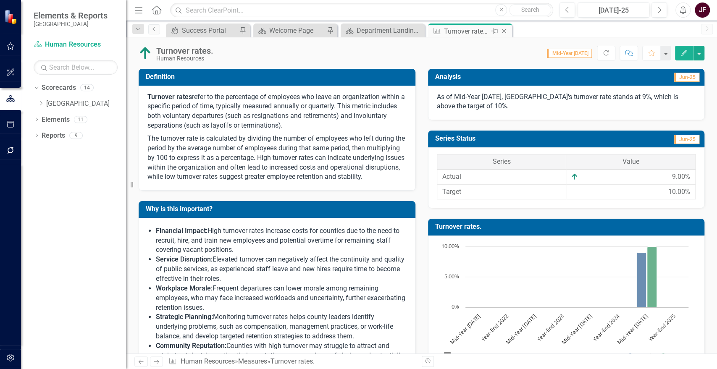
click at [504, 32] on icon at bounding box center [504, 31] width 5 height 5
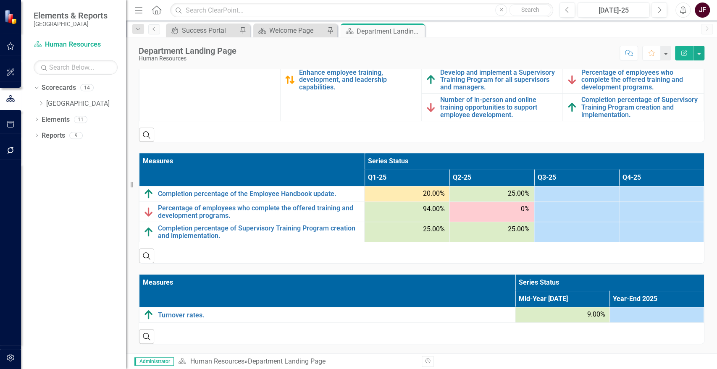
scroll to position [385, 0]
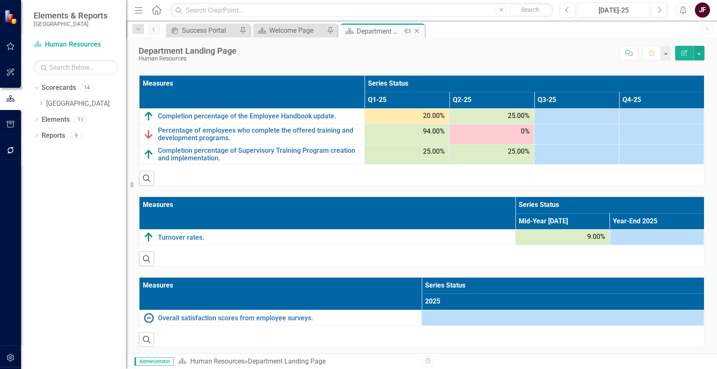
click at [418, 31] on icon "Close" at bounding box center [416, 31] width 8 height 7
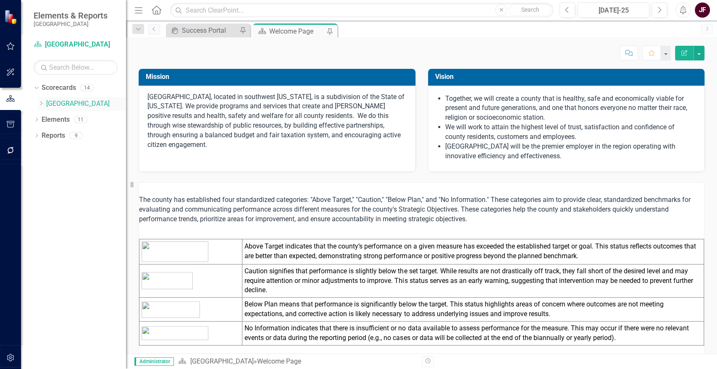
click at [44, 101] on icon "Dropdown" at bounding box center [41, 103] width 6 height 5
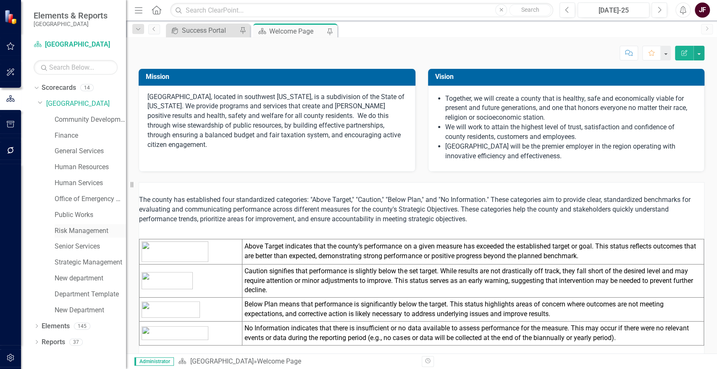
click at [77, 233] on link "Risk Management" at bounding box center [90, 231] width 71 height 10
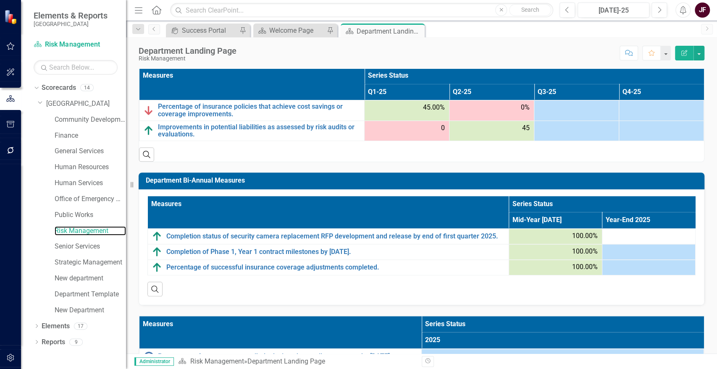
scroll to position [513, 0]
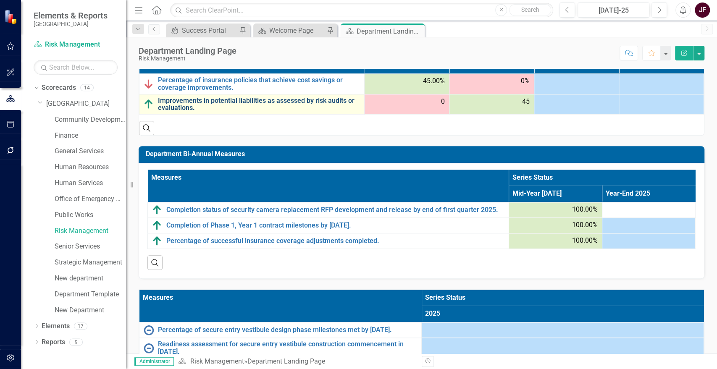
click at [173, 100] on link "Improvements in potential liabilities as assessed by risk audits or evaluations." at bounding box center [259, 104] width 202 height 15
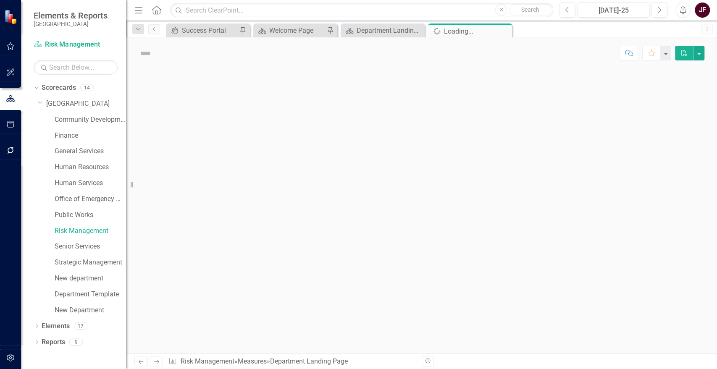
click at [173, 100] on div at bounding box center [421, 211] width 591 height 285
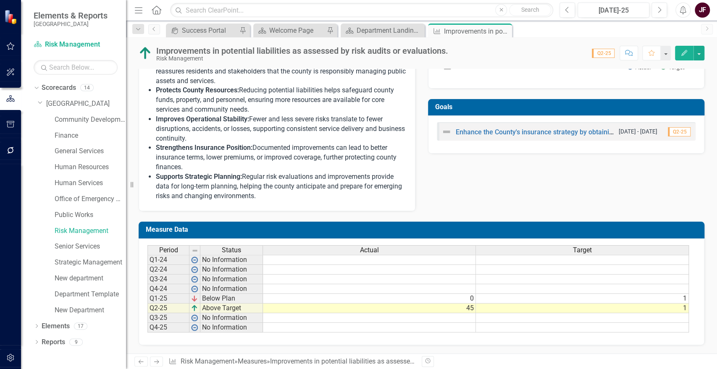
scroll to position [317, 0]
click at [147, 312] on div "Period Status Actual Target Q1-24 No Information Q2-24 No Information Q3-24 No …" at bounding box center [147, 288] width 0 height 87
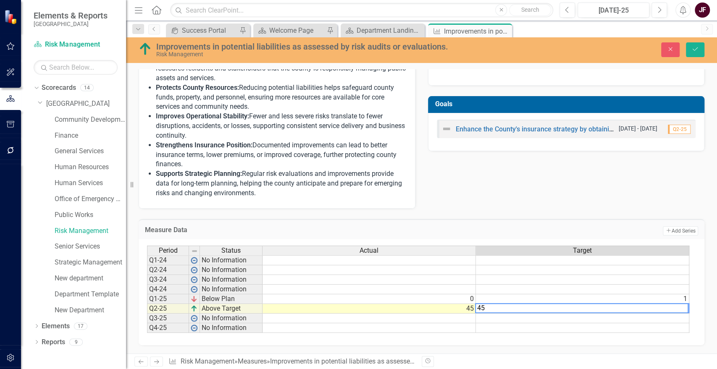
type textarea "45"
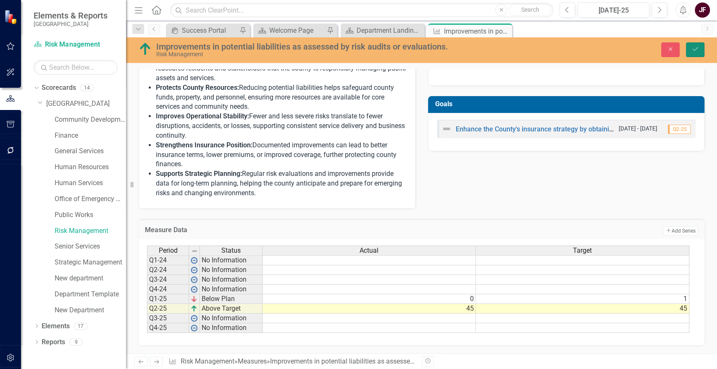
click at [692, 50] on icon "Save" at bounding box center [695, 49] width 8 height 6
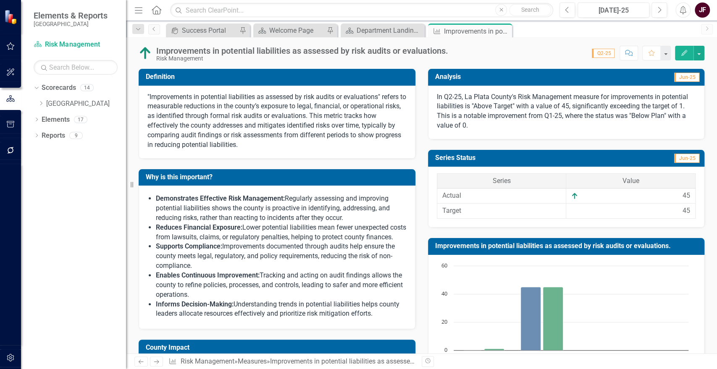
click at [593, 106] on p "In Q2-25, La Plata County's Risk Management measure for improvements in potenti…" at bounding box center [566, 111] width 259 height 38
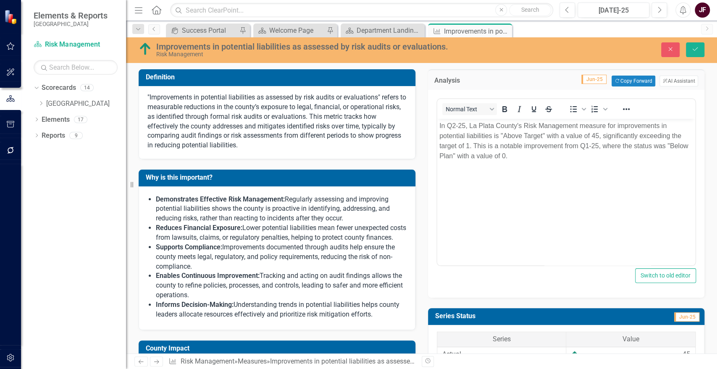
scroll to position [0, 0]
click at [674, 76] on button "ClearPoint AI AI Assistant" at bounding box center [678, 81] width 39 height 11
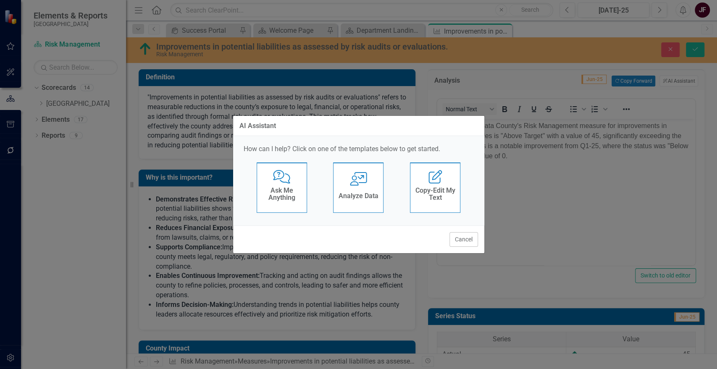
click at [363, 199] on h4 "Analyze Data" at bounding box center [358, 196] width 40 height 8
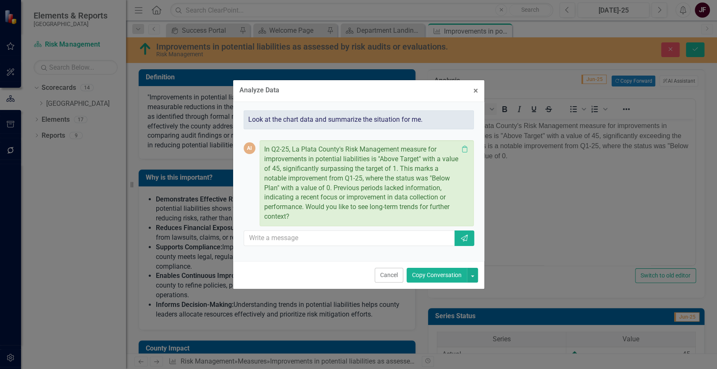
click at [448, 277] on button "Copy Conversation" at bounding box center [437, 275] width 60 height 15
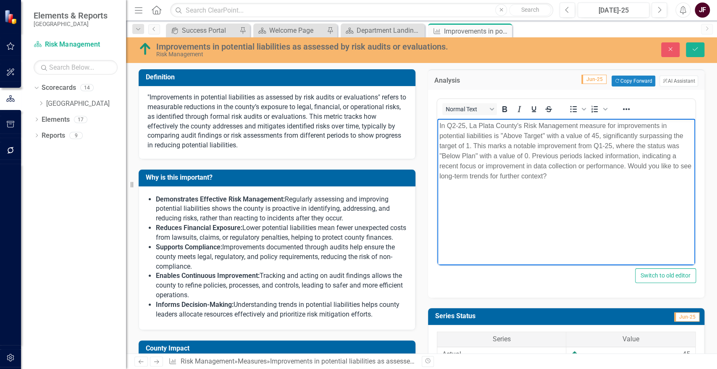
click at [681, 134] on p "In Q2-25, La Plata County's Risk Management measure for improvements in potenti…" at bounding box center [566, 151] width 254 height 60
click at [592, 217] on body "In Q2-25, La Plata County's Risk Management measure for improvements in potenti…" at bounding box center [566, 182] width 258 height 126
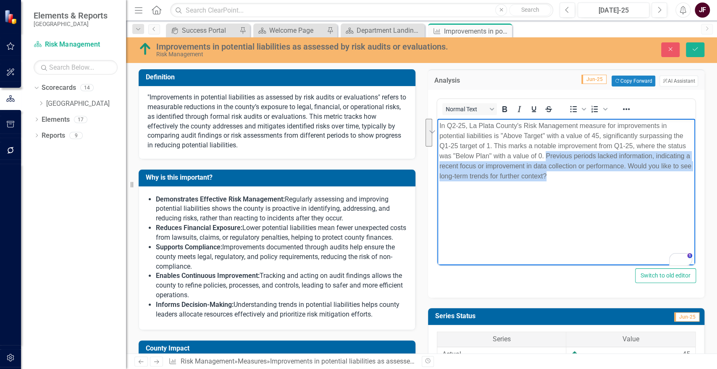
drag, startPoint x: 545, startPoint y: 155, endPoint x: 558, endPoint y: 181, distance: 29.3
click at [559, 179] on p "In Q2-25, La Plata County's Risk Management measure for improvements in potenti…" at bounding box center [566, 151] width 254 height 60
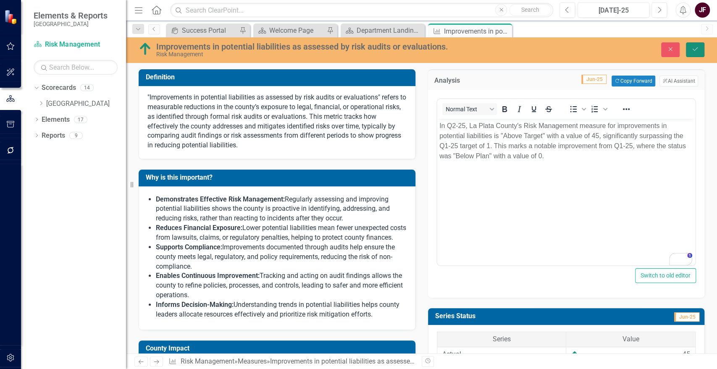
click at [696, 46] on icon "Save" at bounding box center [695, 49] width 8 height 6
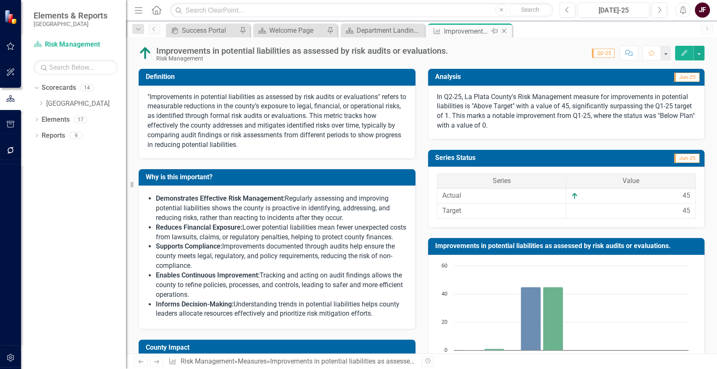
click at [506, 32] on icon "Close" at bounding box center [504, 31] width 8 height 7
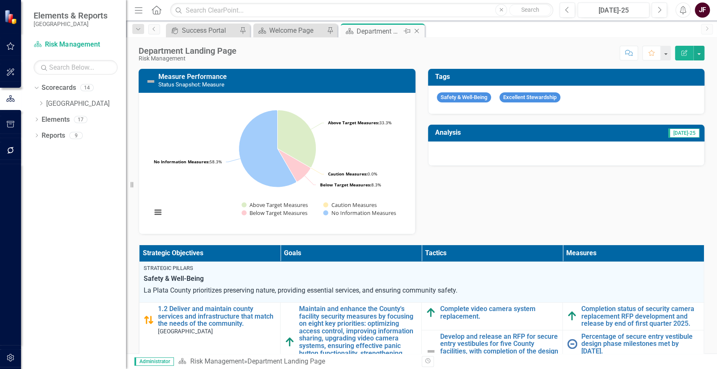
click at [418, 32] on icon "Close" at bounding box center [416, 31] width 8 height 7
